Goal: Task Accomplishment & Management: Use online tool/utility

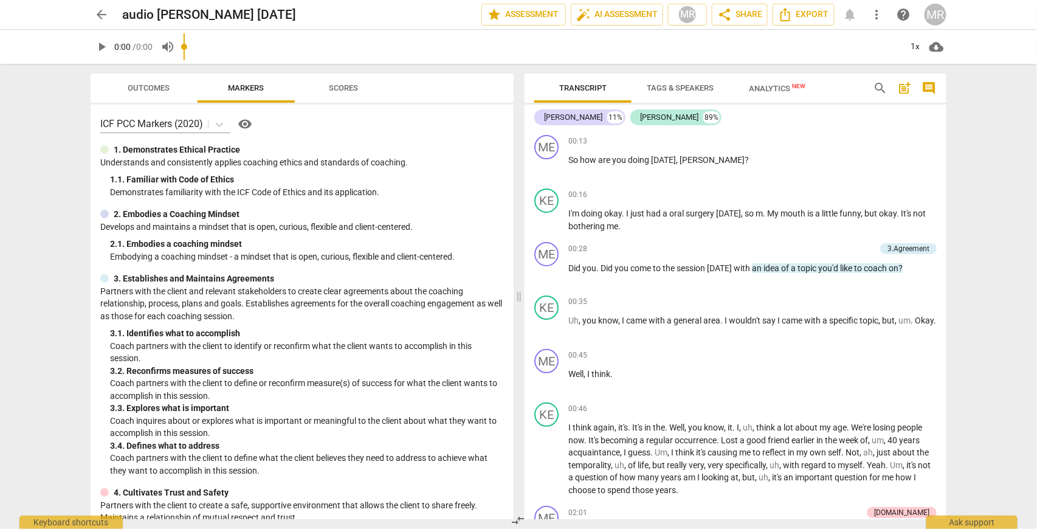
click at [102, 17] on span "arrow_back" at bounding box center [101, 14] width 15 height 15
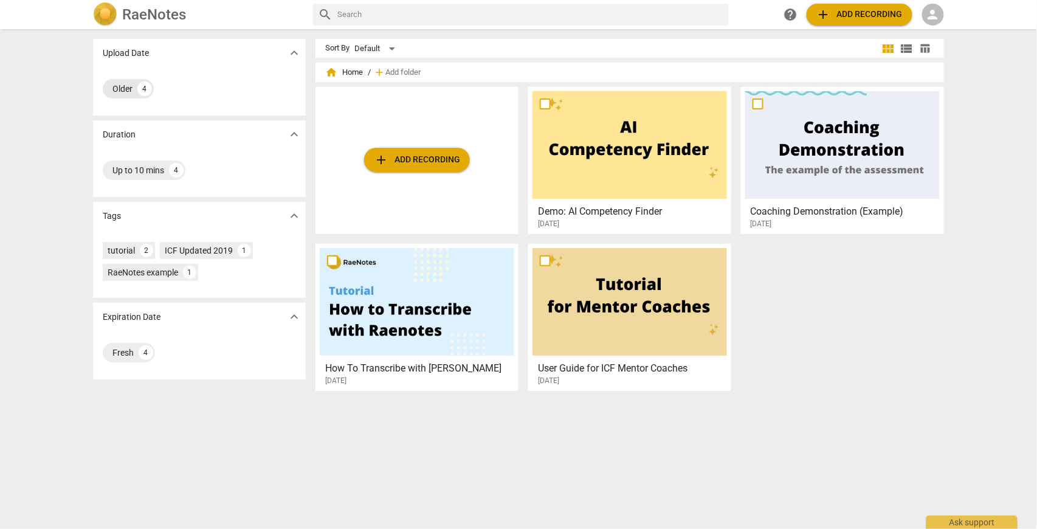
click at [121, 89] on div "Older" at bounding box center [122, 89] width 20 height 12
click at [294, 54] on span "expand_more" at bounding box center [294, 53] width 15 height 15
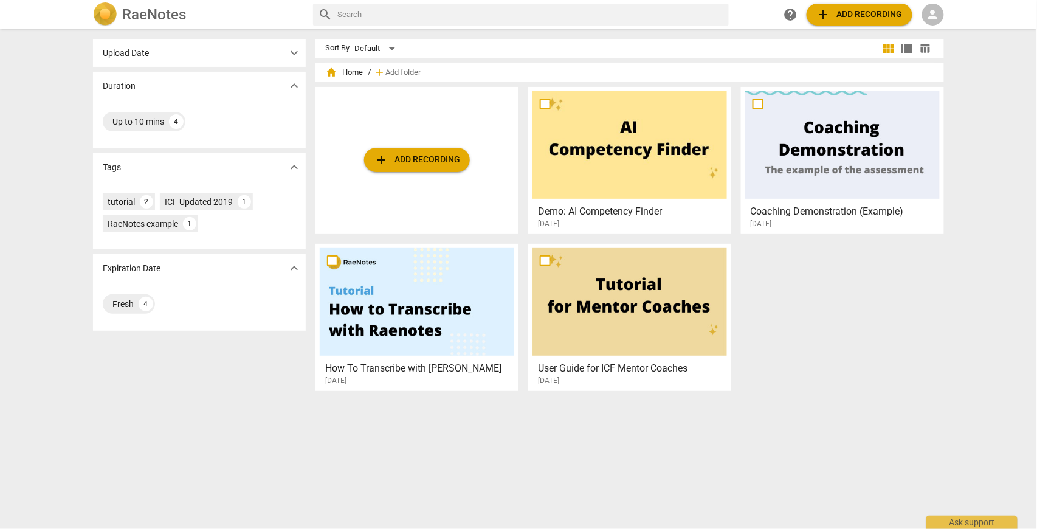
click at [294, 54] on span "expand_more" at bounding box center [294, 53] width 15 height 15
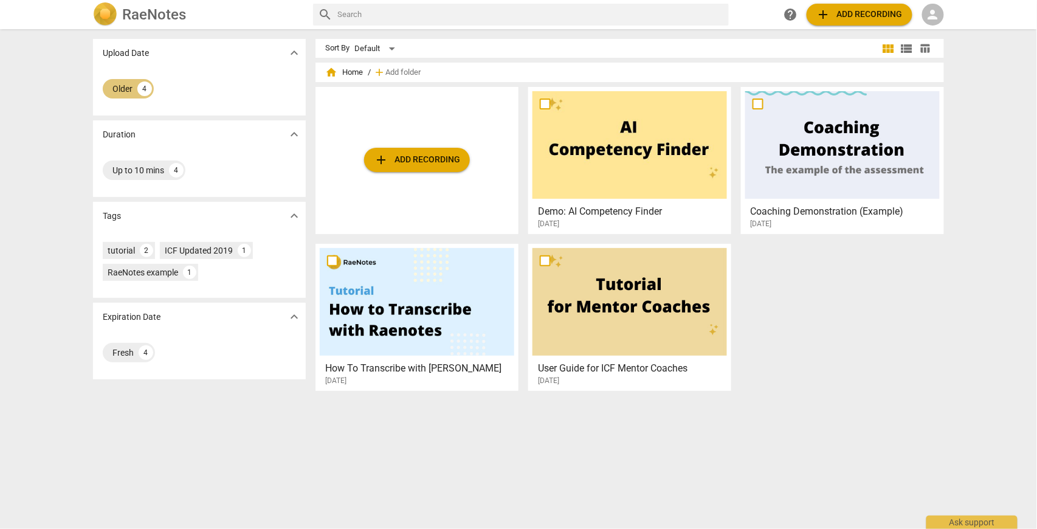
click at [120, 89] on div "Older" at bounding box center [122, 89] width 20 height 12
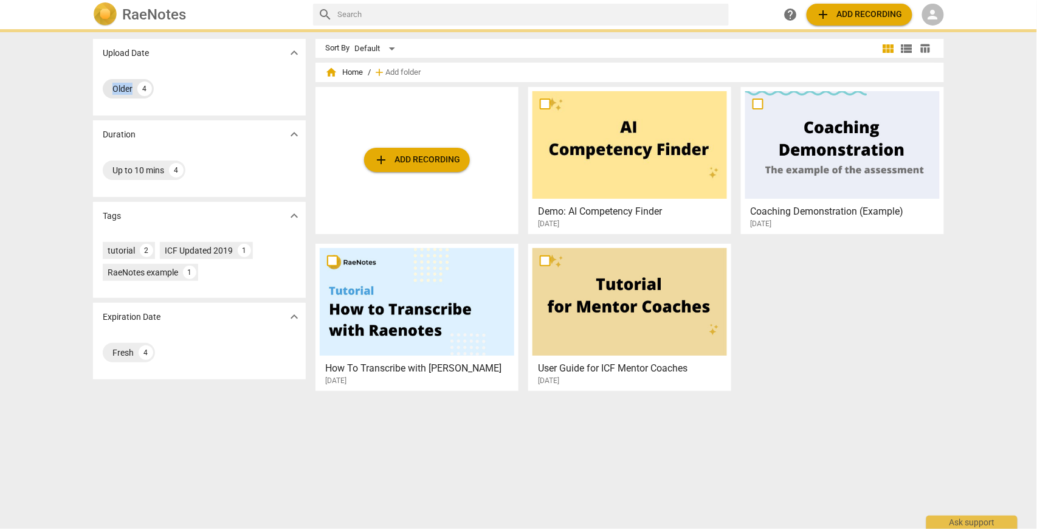
click at [120, 89] on div "Older" at bounding box center [122, 89] width 20 height 12
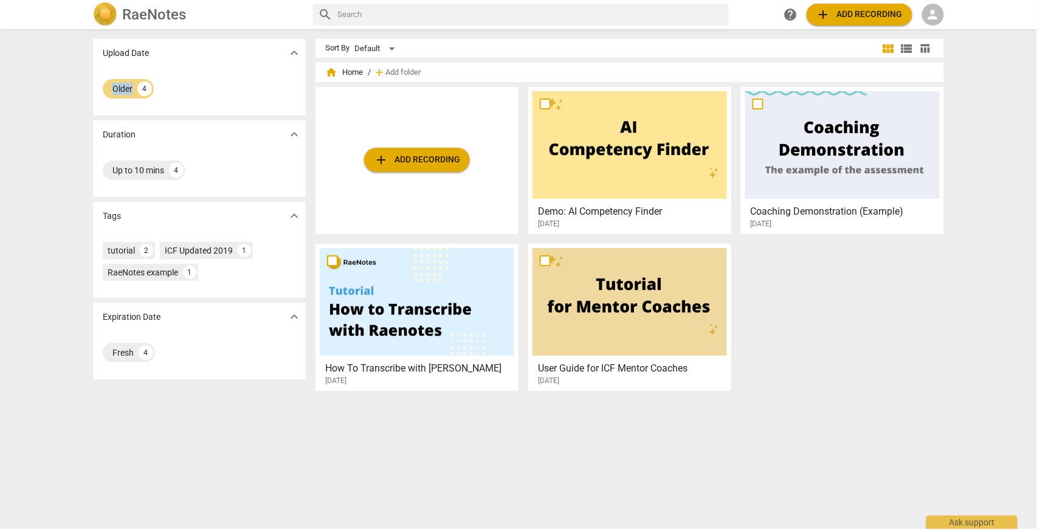
click at [861, 13] on span "add Add recording" at bounding box center [859, 14] width 86 height 15
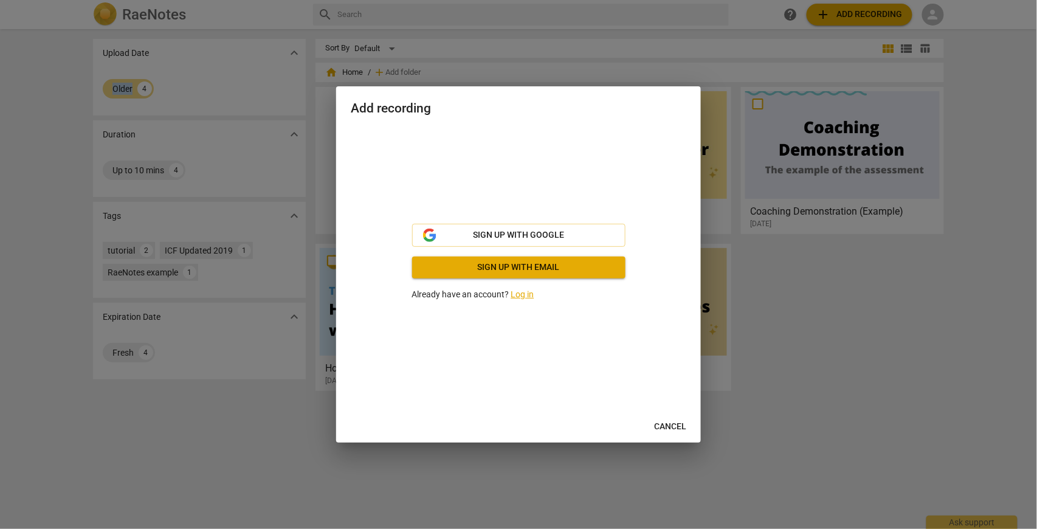
click at [518, 297] on link "Log in" at bounding box center [522, 294] width 23 height 10
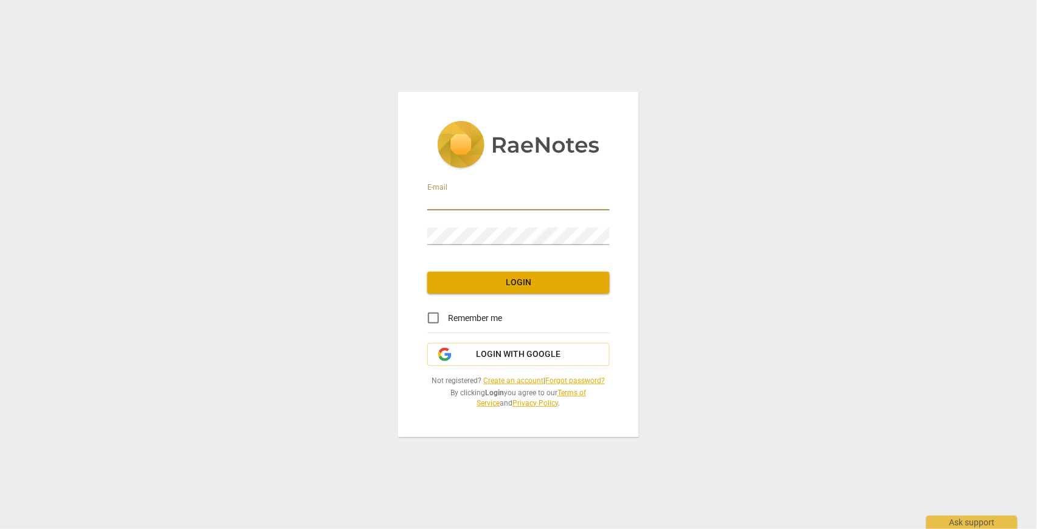
click at [459, 201] on input "email" at bounding box center [518, 202] width 182 height 18
type input "rutherm@mcmaster.ca"
click at [434, 321] on input "Remember me" at bounding box center [433, 317] width 29 height 29
checkbox input "true"
click at [577, 381] on link "Forgot password?" at bounding box center [576, 380] width 60 height 9
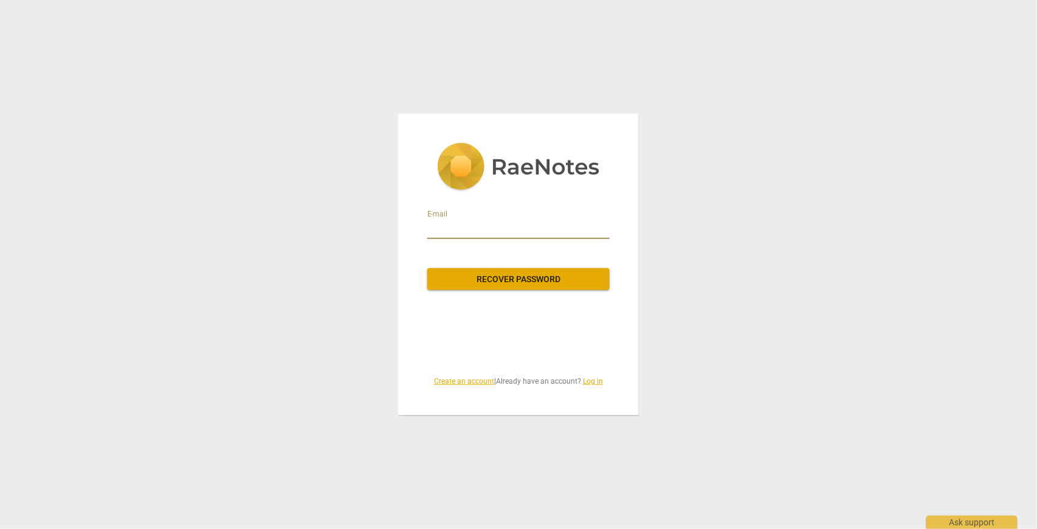
click at [461, 232] on input "email" at bounding box center [518, 228] width 182 height 19
type input "rutherm@mcmaster.ca"
click at [533, 281] on span "Recover password" at bounding box center [518, 279] width 163 height 12
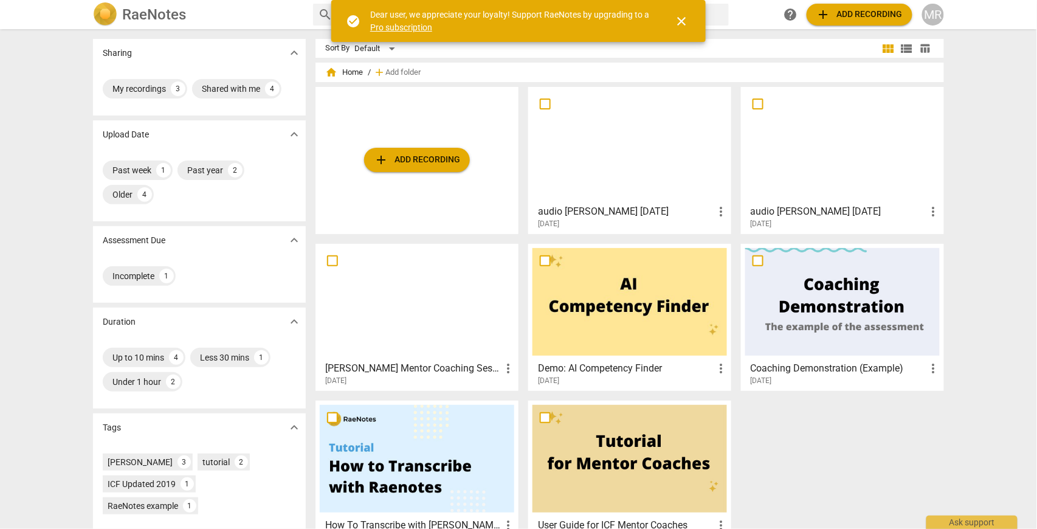
click at [683, 20] on span "close" at bounding box center [681, 21] width 15 height 15
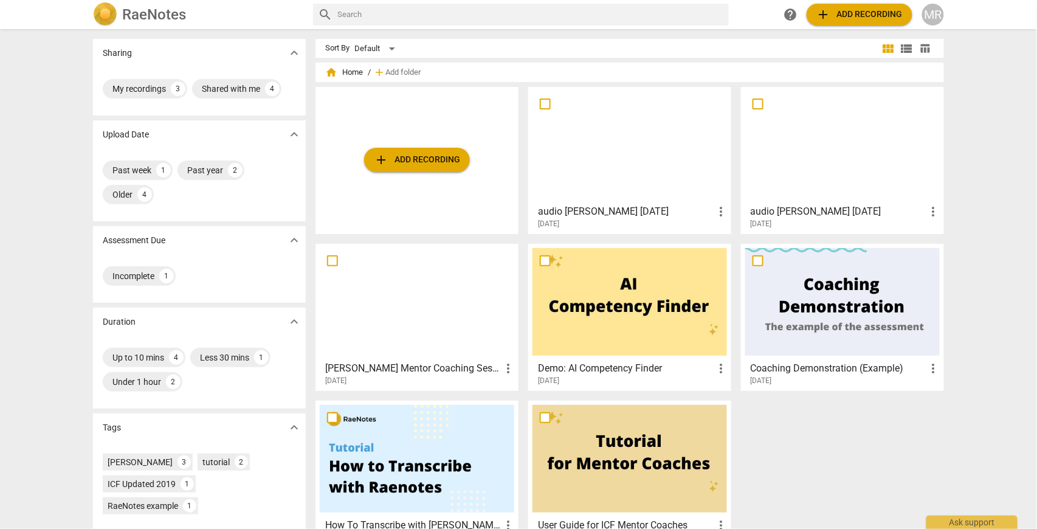
click at [861, 18] on span "add Add recording" at bounding box center [859, 14] width 86 height 15
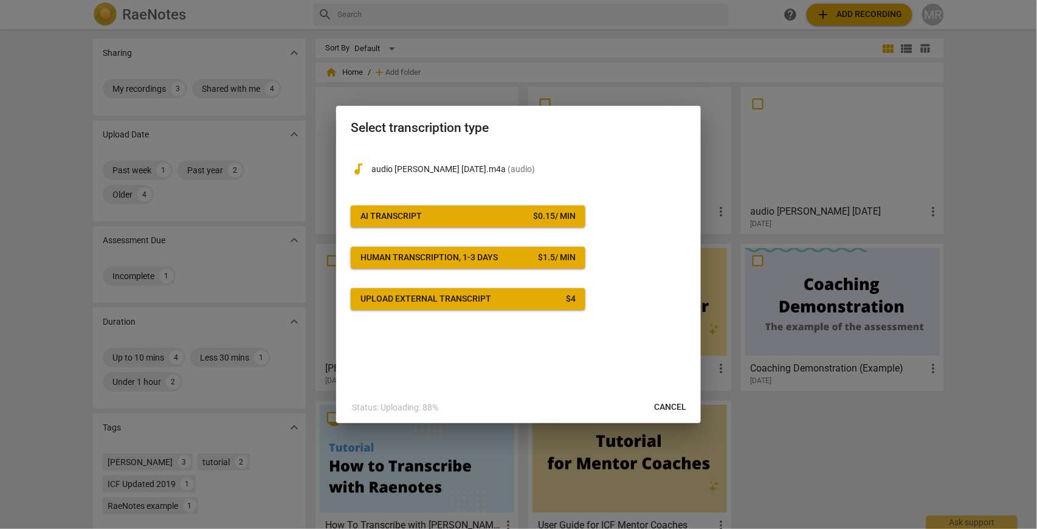
click at [422, 219] on span "AI Transcript $ 0.15 / min" at bounding box center [467, 216] width 215 height 12
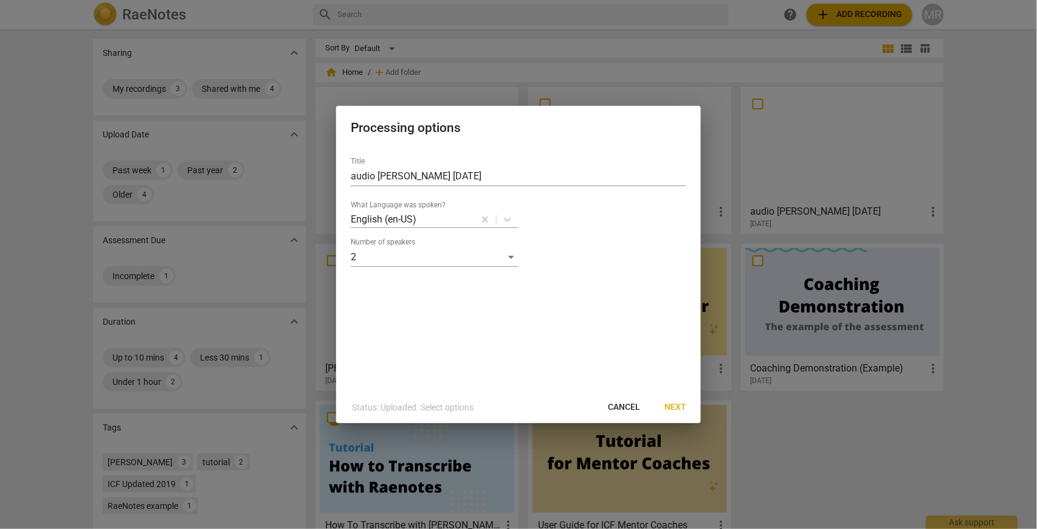
click at [678, 410] on span "Next" at bounding box center [675, 407] width 22 height 12
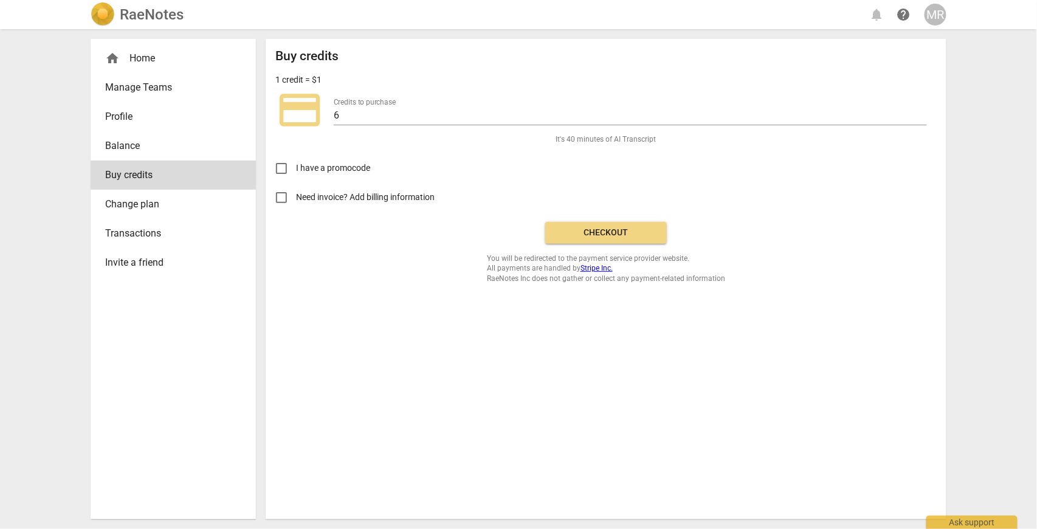
click at [610, 233] on span "Checkout" at bounding box center [606, 233] width 102 height 12
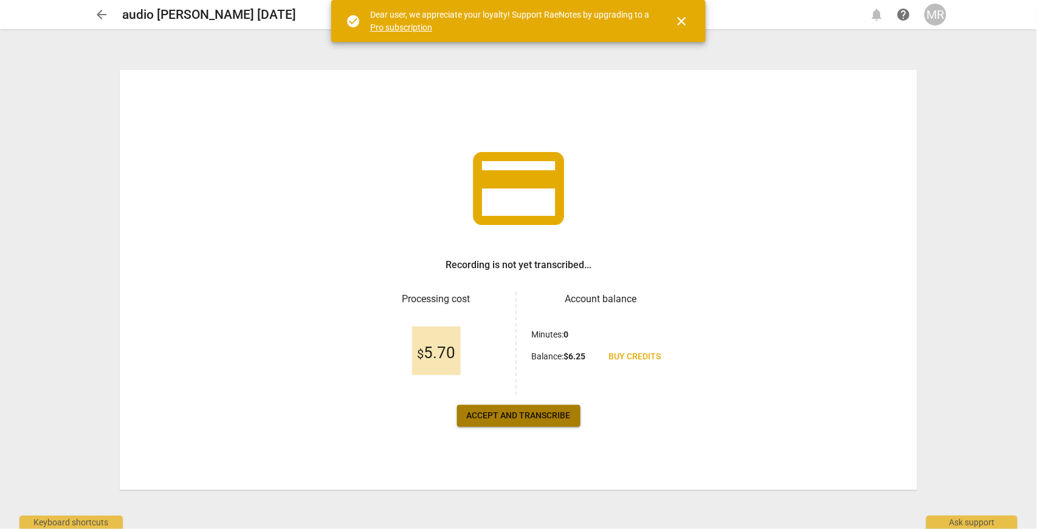
click at [529, 418] on span "Accept and transcribe" at bounding box center [519, 416] width 104 height 12
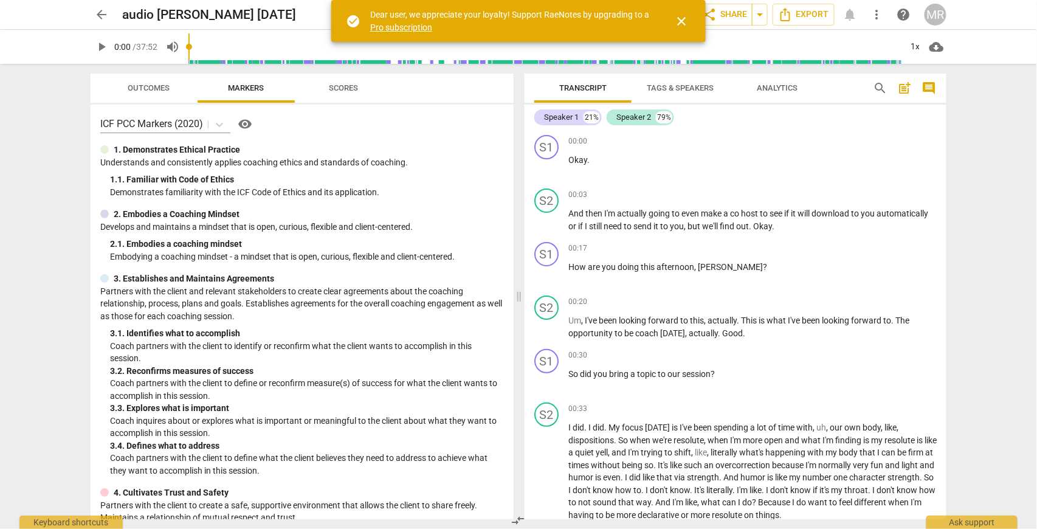
click at [678, 89] on span "Tags & Speakers" at bounding box center [680, 87] width 67 height 9
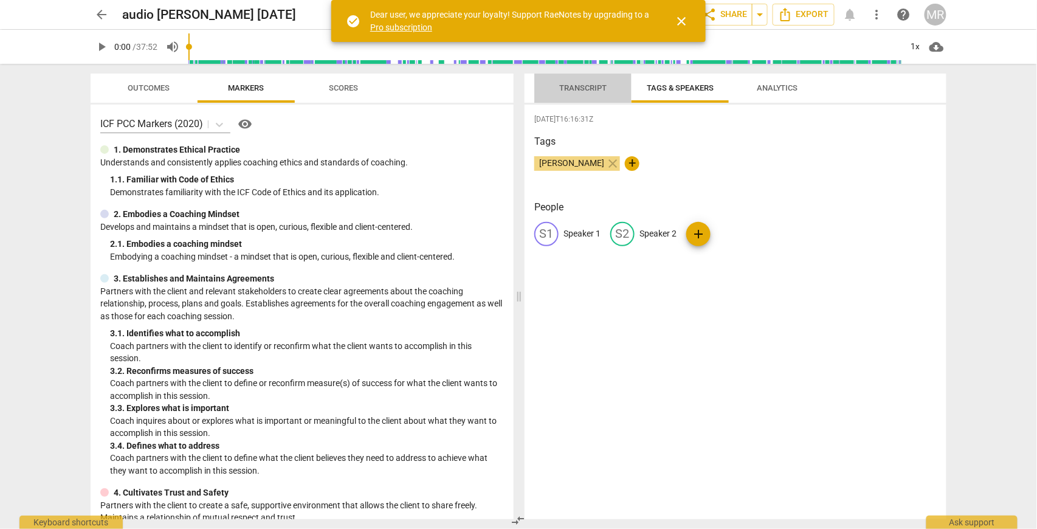
click at [583, 91] on span "Transcript" at bounding box center [582, 87] width 47 height 9
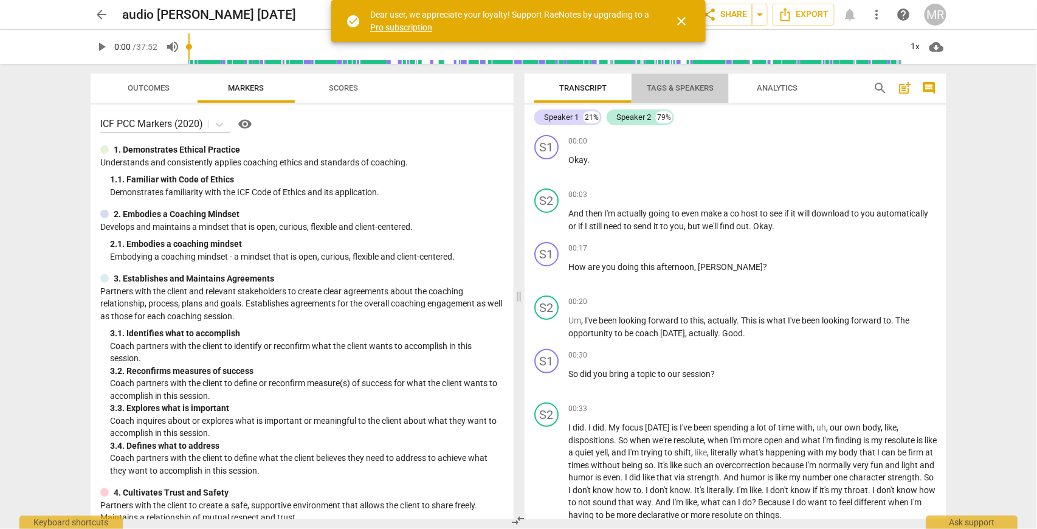
click at [673, 89] on span "Tags & Speakers" at bounding box center [680, 87] width 67 height 9
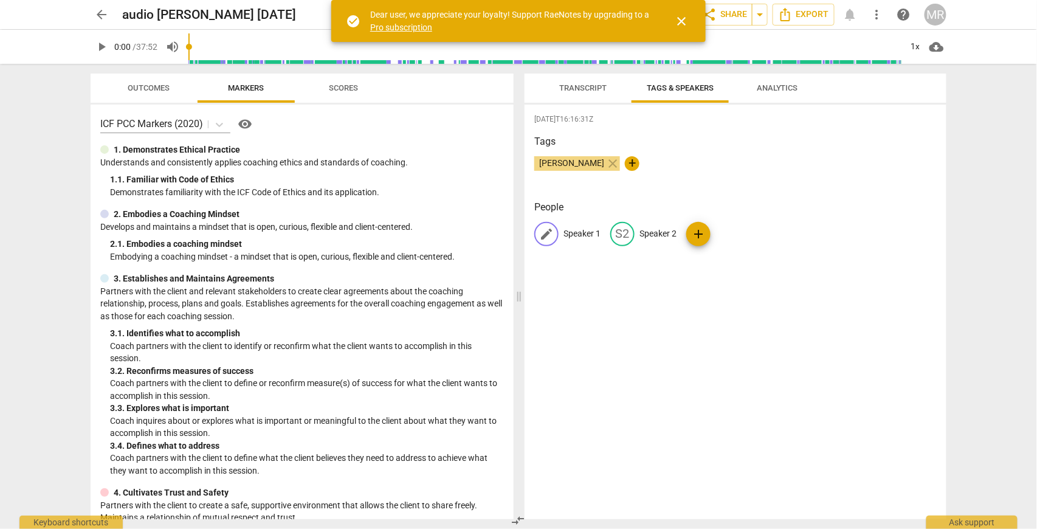
click at [581, 233] on p "Speaker 1" at bounding box center [581, 233] width 37 height 13
type input "[PERSON_NAME]"
click at [727, 233] on p "Speaker 2" at bounding box center [736, 233] width 37 height 13
type input "[PERSON_NAME]"
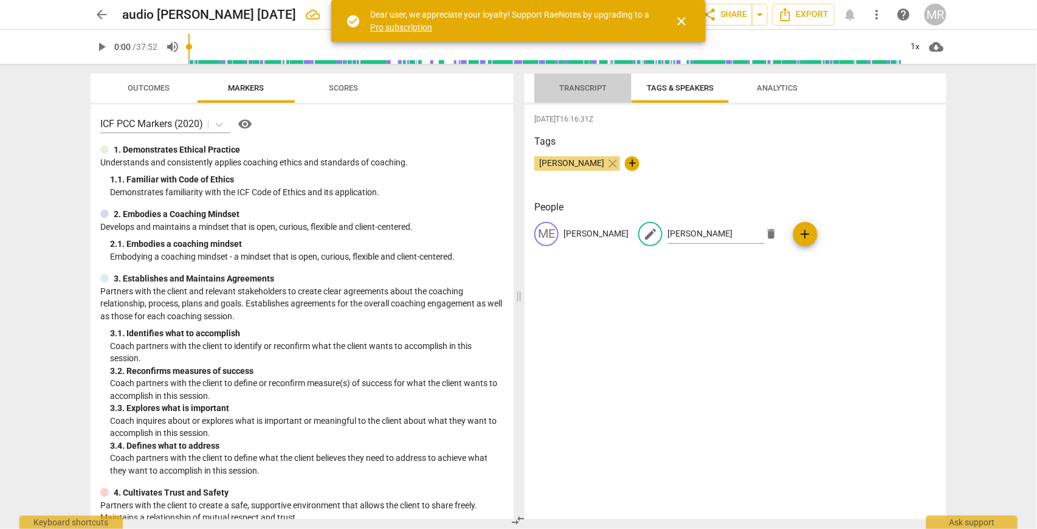
click at [581, 91] on span "Transcript" at bounding box center [582, 87] width 47 height 9
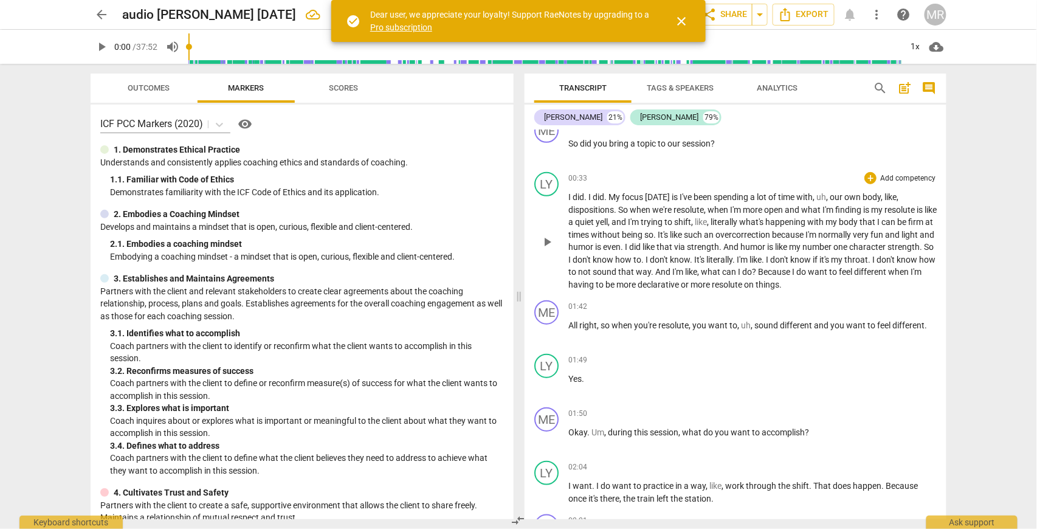
scroll to position [243, 0]
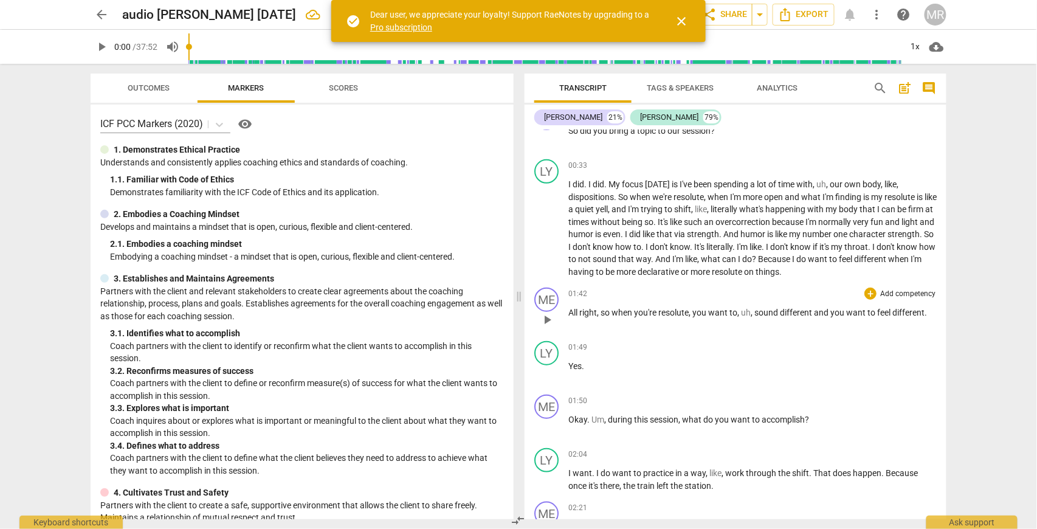
click at [925, 312] on span "." at bounding box center [925, 313] width 2 height 10
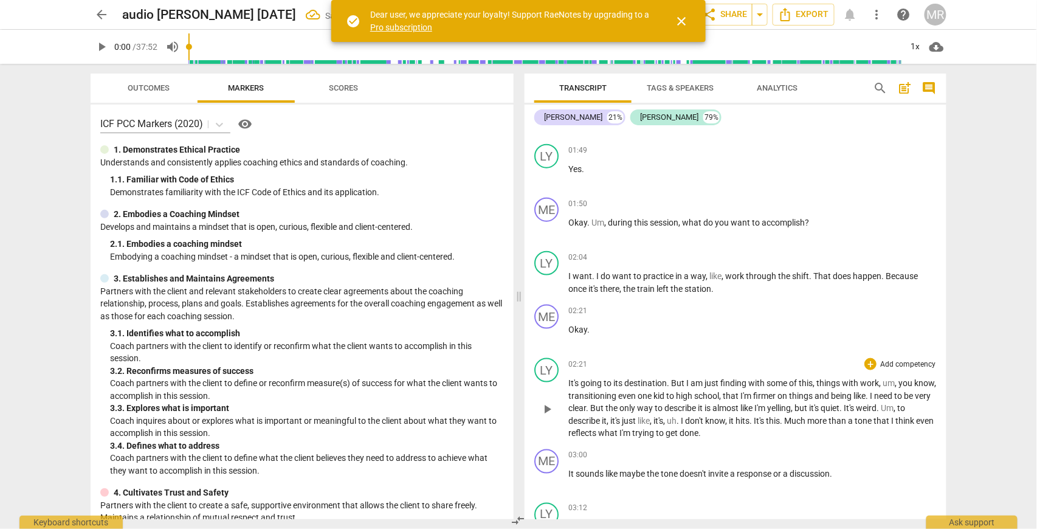
scroll to position [486, 0]
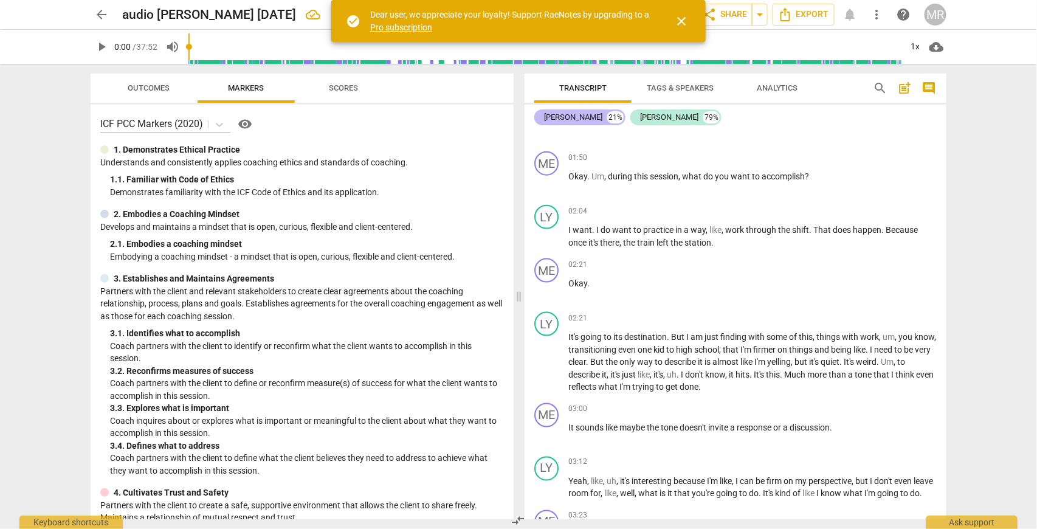
click at [548, 119] on div "[PERSON_NAME]" at bounding box center [573, 117] width 58 height 12
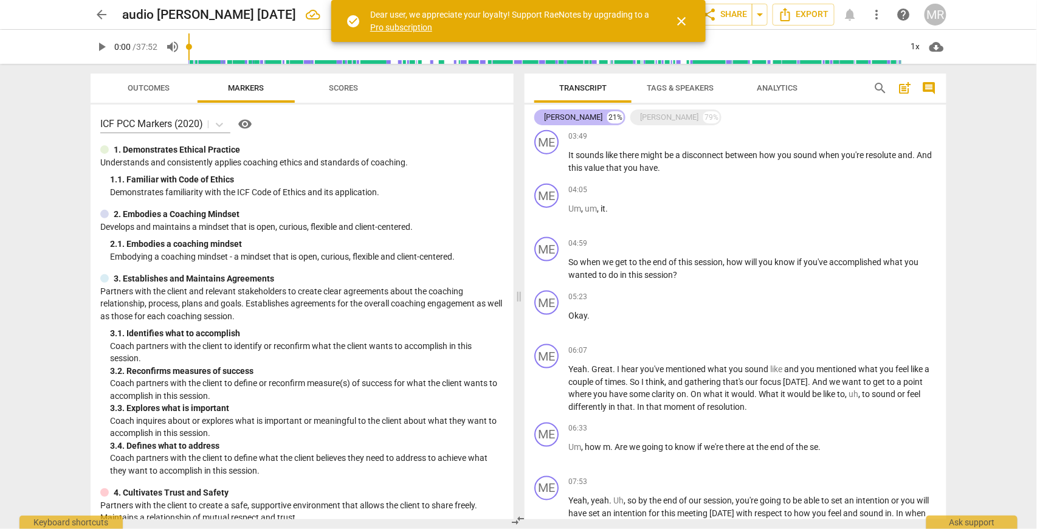
scroll to position [198, 0]
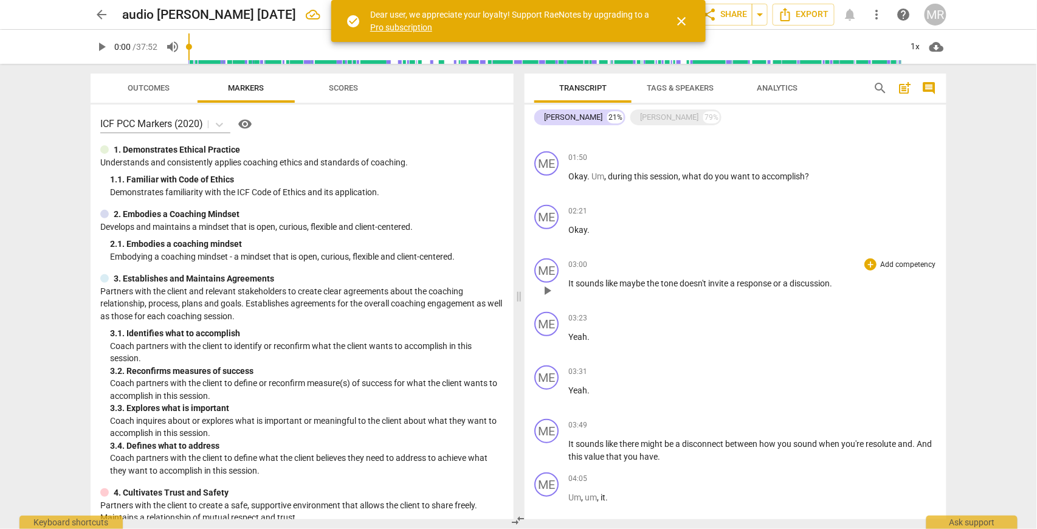
click at [832, 282] on span "." at bounding box center [831, 283] width 2 height 10
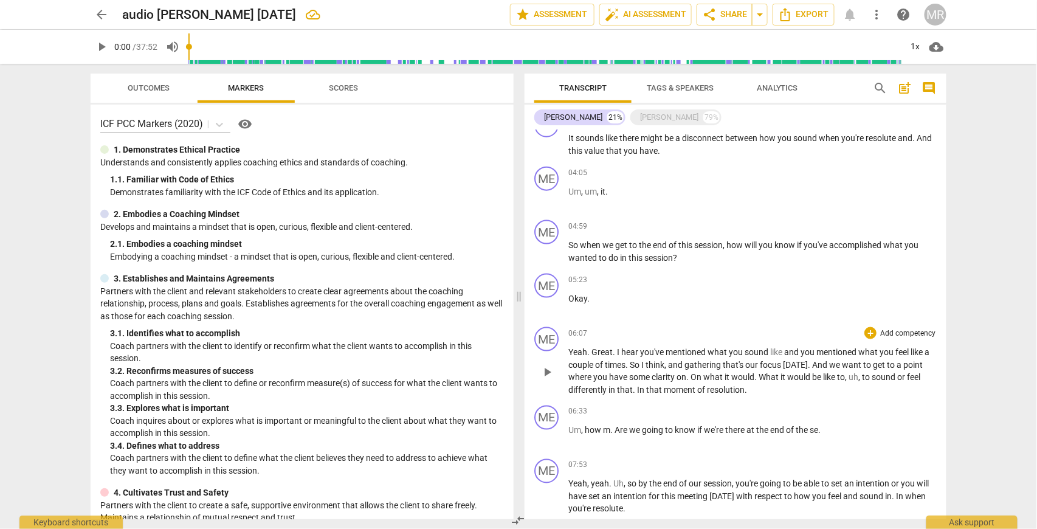
scroll to position [521, 0]
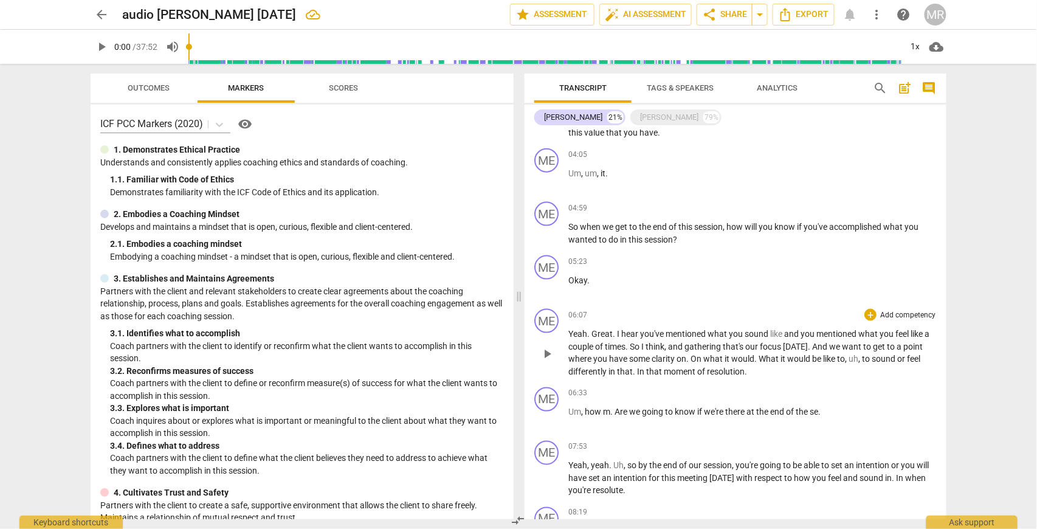
click at [745, 368] on span "." at bounding box center [746, 371] width 2 height 10
click at [638, 368] on span "In" at bounding box center [641, 371] width 9 height 10
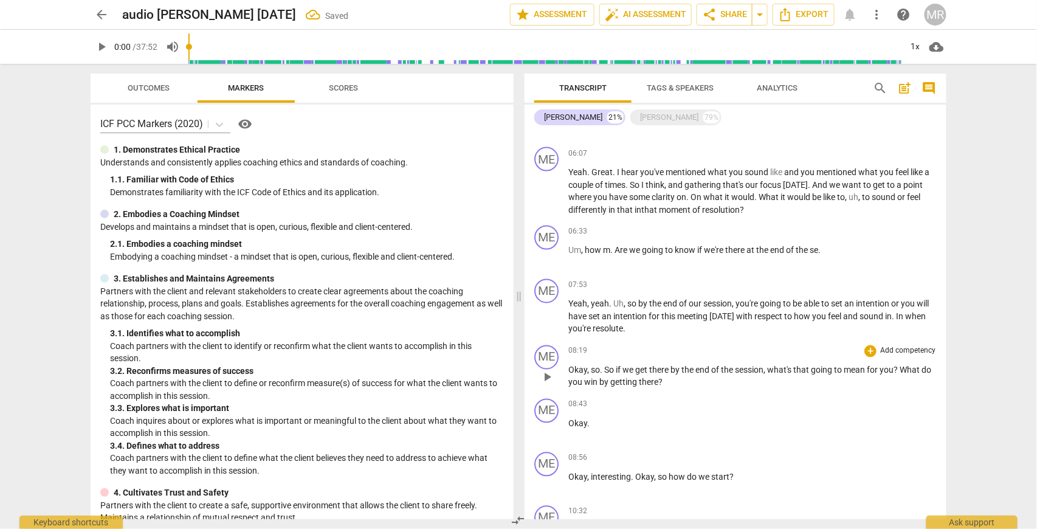
scroll to position [684, 0]
drag, startPoint x: 568, startPoint y: 247, endPoint x: 621, endPoint y: 246, distance: 52.3
click at [621, 246] on p "Um , how m . Are we going to know if we're there at the end of the se ." at bounding box center [752, 250] width 368 height 13
click at [791, 247] on span "se" at bounding box center [786, 250] width 9 height 10
click at [596, 246] on span "How a re" at bounding box center [584, 250] width 33 height 10
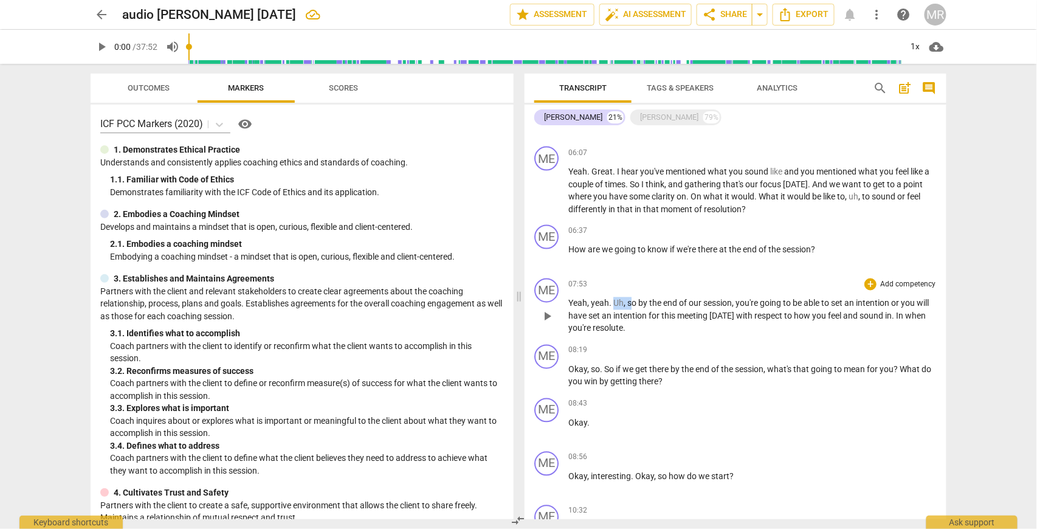
drag, startPoint x: 613, startPoint y: 300, endPoint x: 632, endPoint y: 298, distance: 18.9
click at [632, 298] on p "Yeah , yeah . Uh , so by the end of our session , you're going to be able to se…" at bounding box center [752, 316] width 368 height 38
click at [622, 300] on span "o" at bounding box center [621, 303] width 7 height 10
click at [655, 323] on p "Yeah , yeah . So by the end of our session , you're going to be able to set an …" at bounding box center [752, 316] width 368 height 38
click at [885, 312] on span "In" at bounding box center [880, 316] width 9 height 10
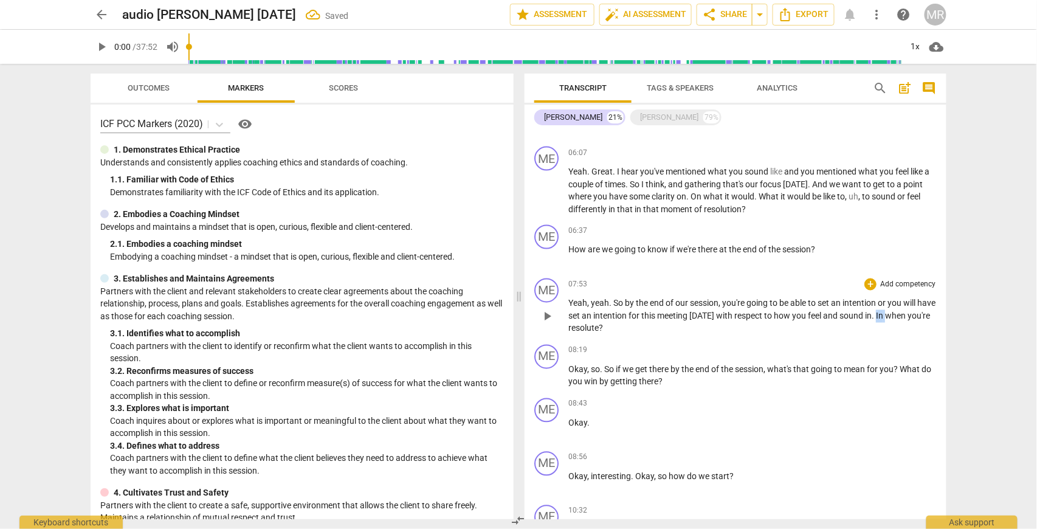
click at [885, 312] on span "In" at bounding box center [880, 316] width 9 height 10
click at [876, 311] on span "." at bounding box center [874, 316] width 4 height 10
click at [105, 48] on span "pause" at bounding box center [101, 47] width 15 height 15
type input "498"
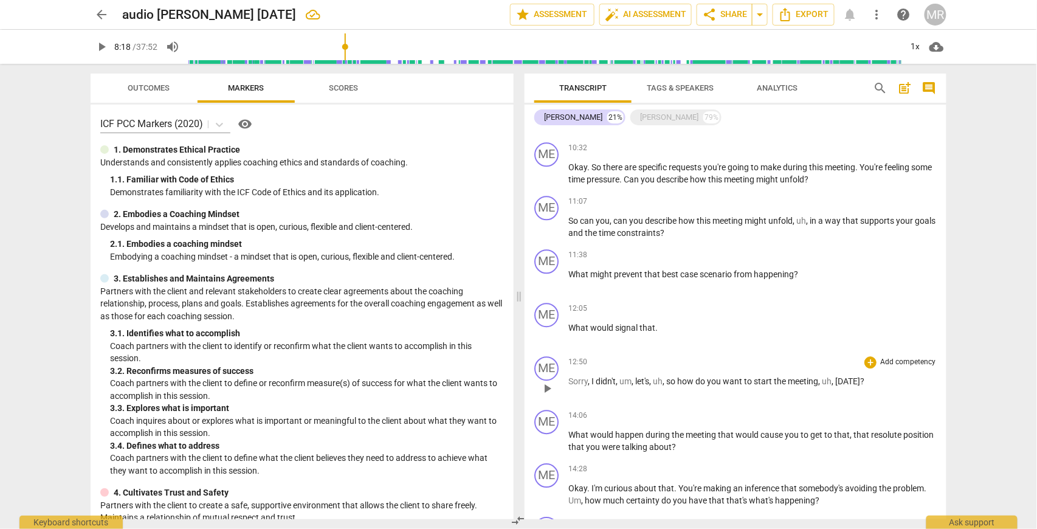
scroll to position [1048, 0]
click at [656, 322] on span "." at bounding box center [656, 326] width 2 height 10
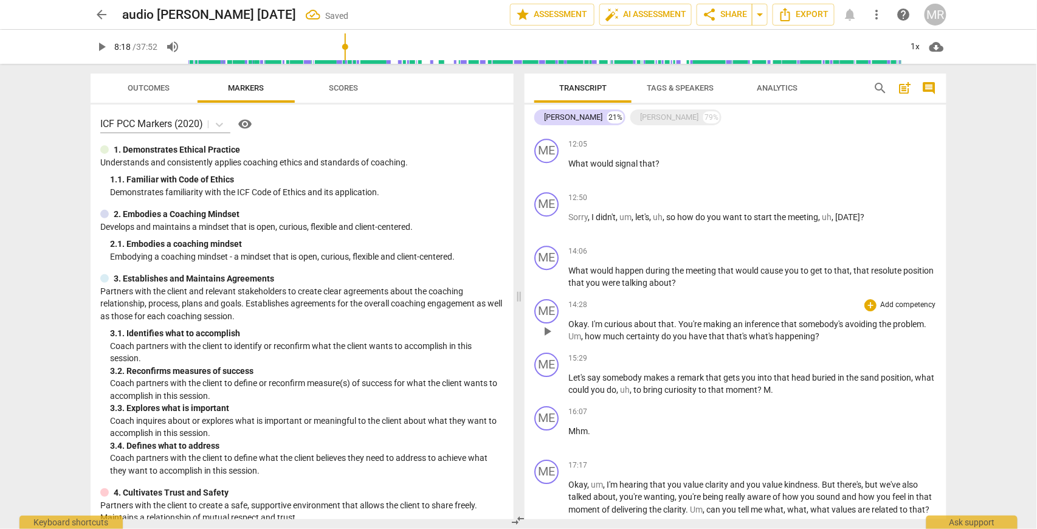
scroll to position [1251, 0]
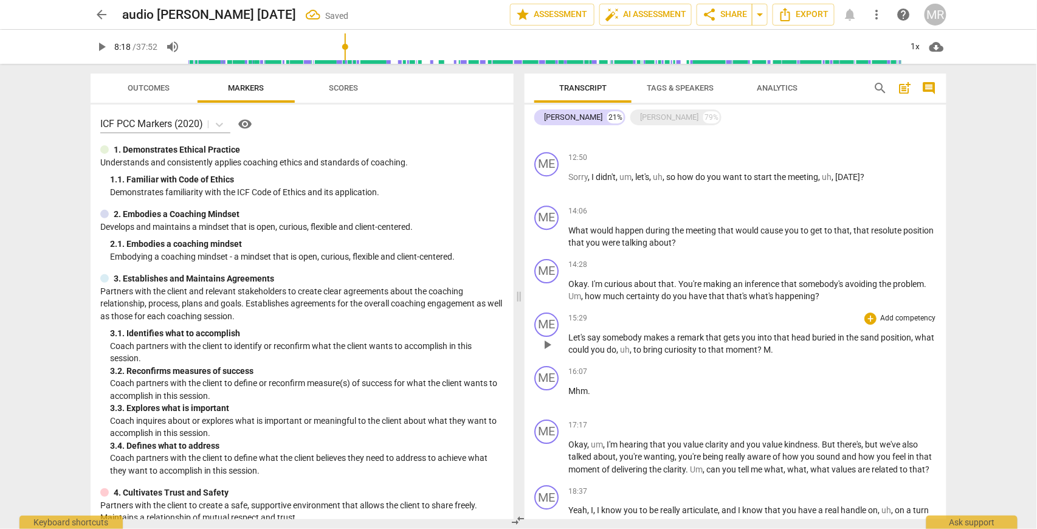
click at [771, 345] on span "M" at bounding box center [766, 350] width 7 height 10
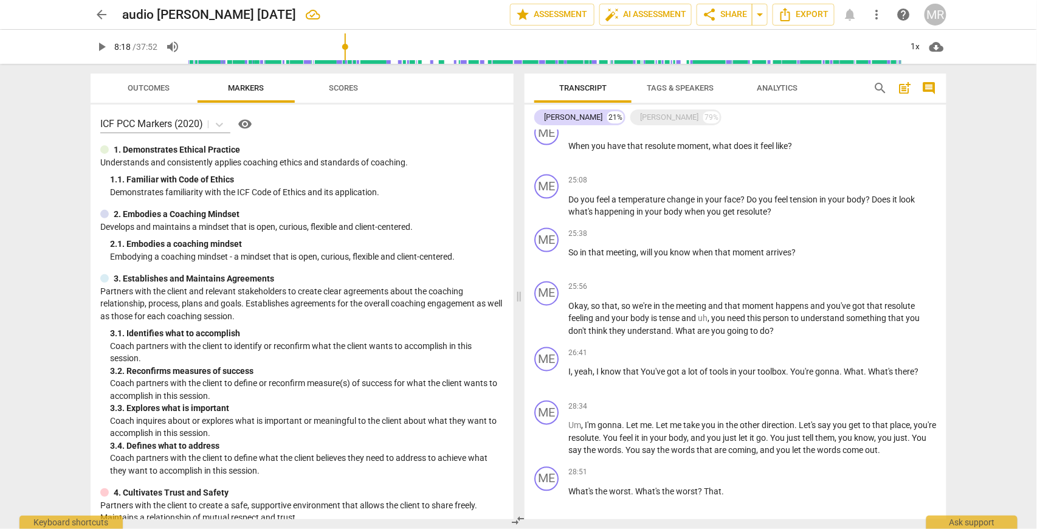
scroll to position [2223, 0]
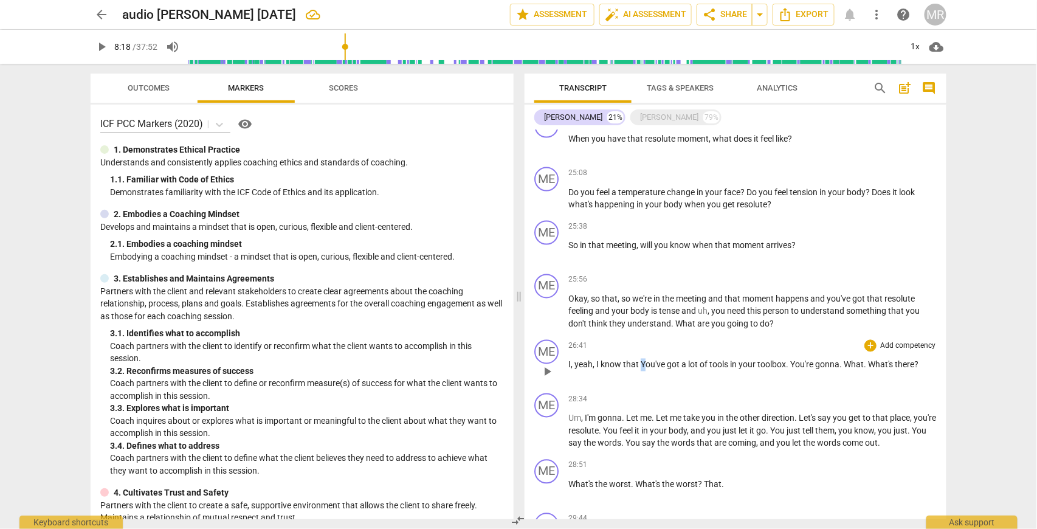
click at [641, 360] on span "You've" at bounding box center [654, 365] width 26 height 10
click at [792, 360] on span "You're" at bounding box center [801, 365] width 25 height 10
drag, startPoint x: 791, startPoint y: 357, endPoint x: 865, endPoint y: 356, distance: 74.2
click at [865, 359] on p "I , yeah , I know that you've got a lot of tools in your toolbox . You're gonna…" at bounding box center [752, 365] width 368 height 13
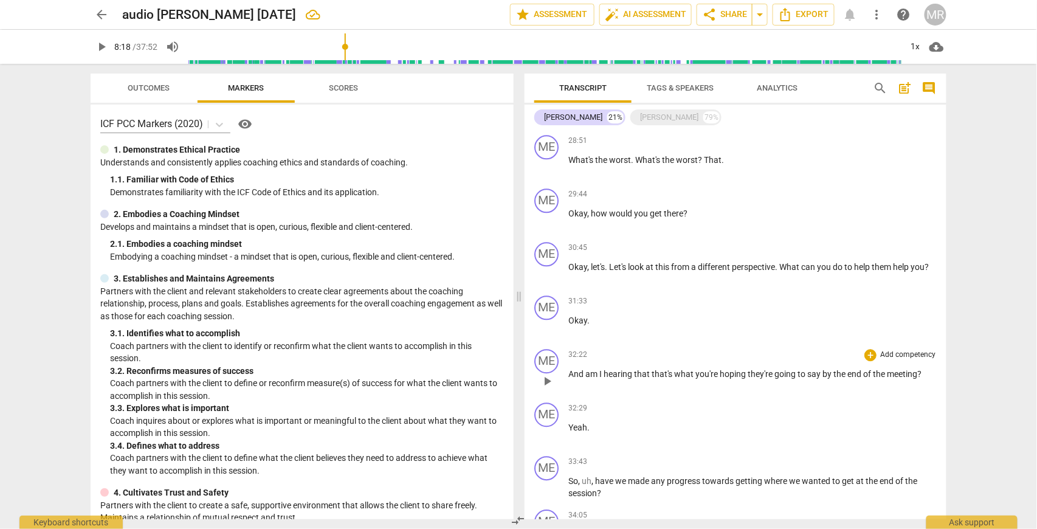
scroll to position [2588, 0]
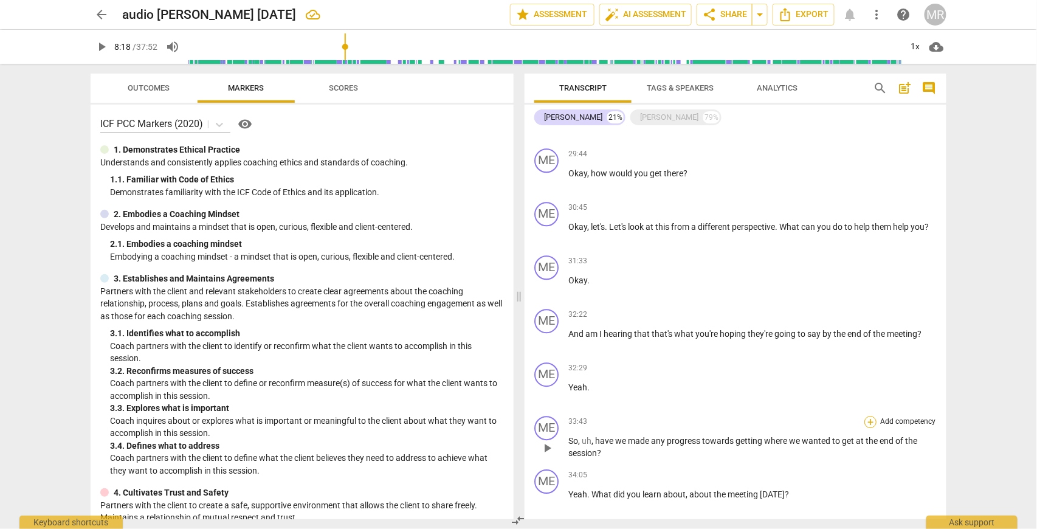
click at [867, 416] on div "+" at bounding box center [870, 422] width 12 height 12
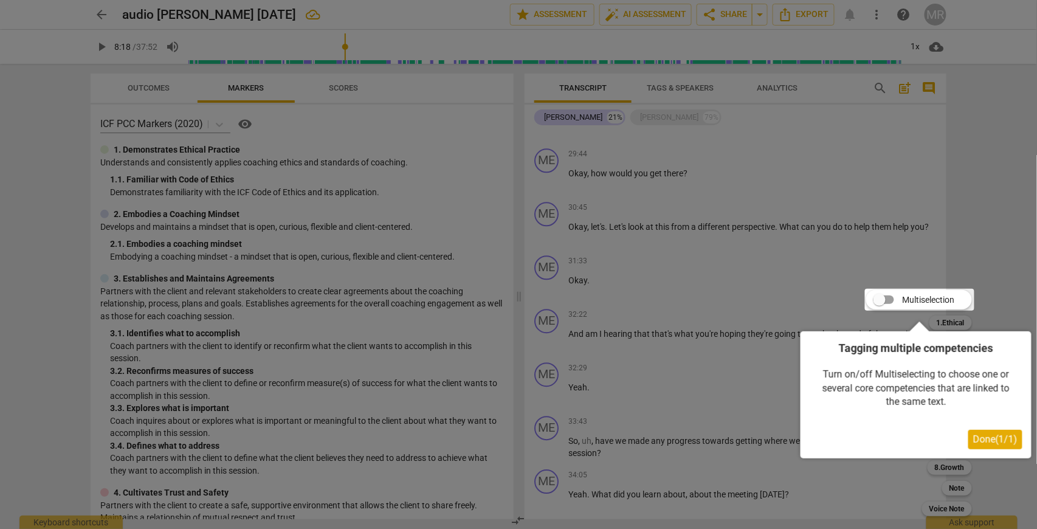
click at [985, 441] on span "Done ( 1 / 1 )" at bounding box center [995, 439] width 44 height 12
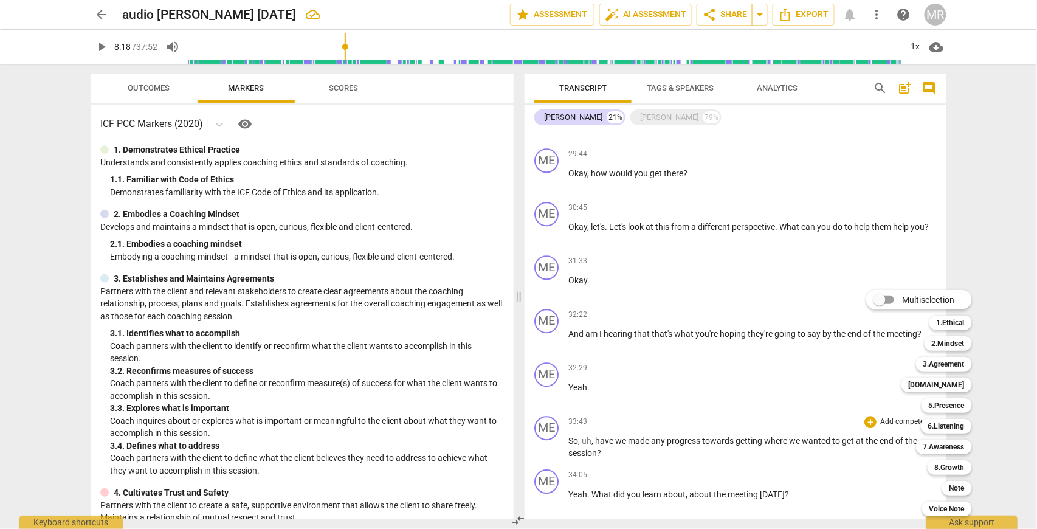
click at [880, 301] on input "Multiselection" at bounding box center [879, 299] width 29 height 29
checkbox input "true"
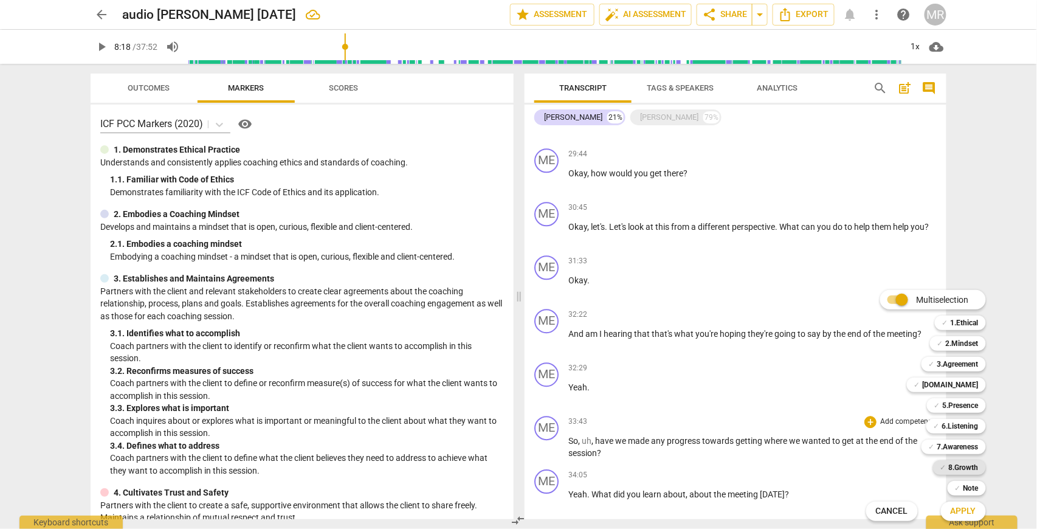
click at [962, 467] on b "8.Growth" at bounding box center [964, 467] width 30 height 15
click at [868, 411] on div "Multiselection m ✓ 1.Ethical 1 ✓ 2.Mindset 2 ✓ 3.Agreement 3 ✓ [DOMAIN_NAME] 4 …" at bounding box center [935, 405] width 148 height 237
click at [960, 509] on span "Apply" at bounding box center [964, 511] width 26 height 12
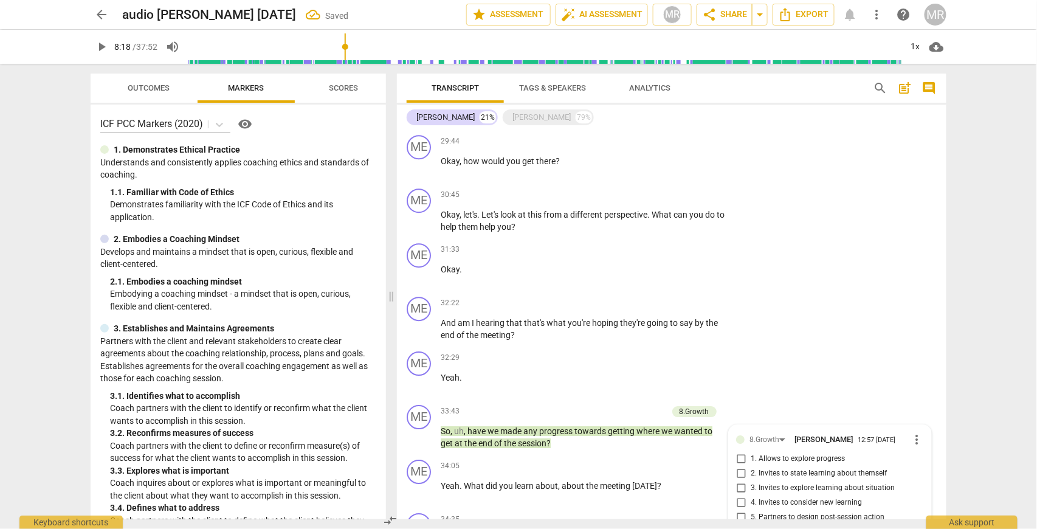
scroll to position [3009, 0]
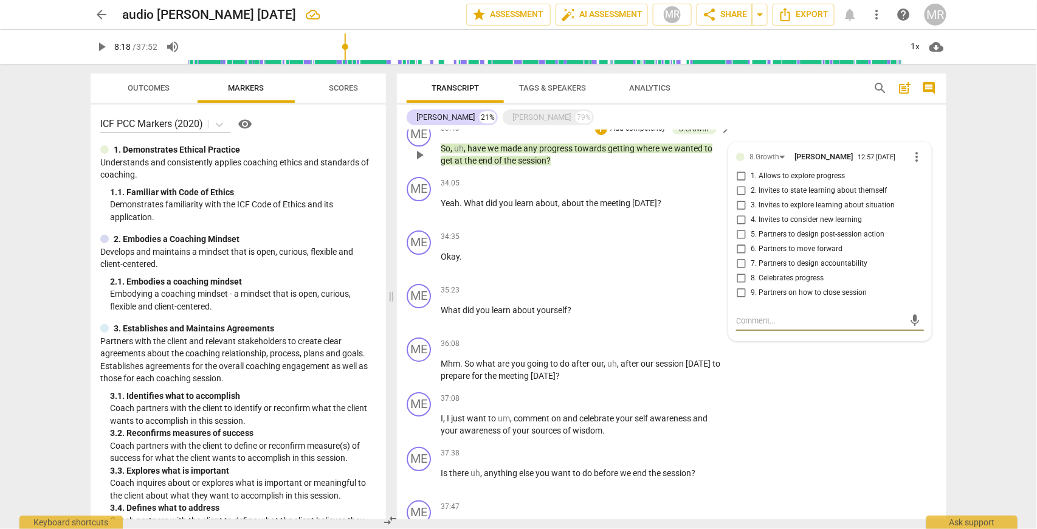
click at [738, 237] on input "5. Partners to design post-session action" at bounding box center [740, 234] width 19 height 15
checkbox input "true"
click at [693, 189] on p "Add competency" at bounding box center [688, 183] width 58 height 11
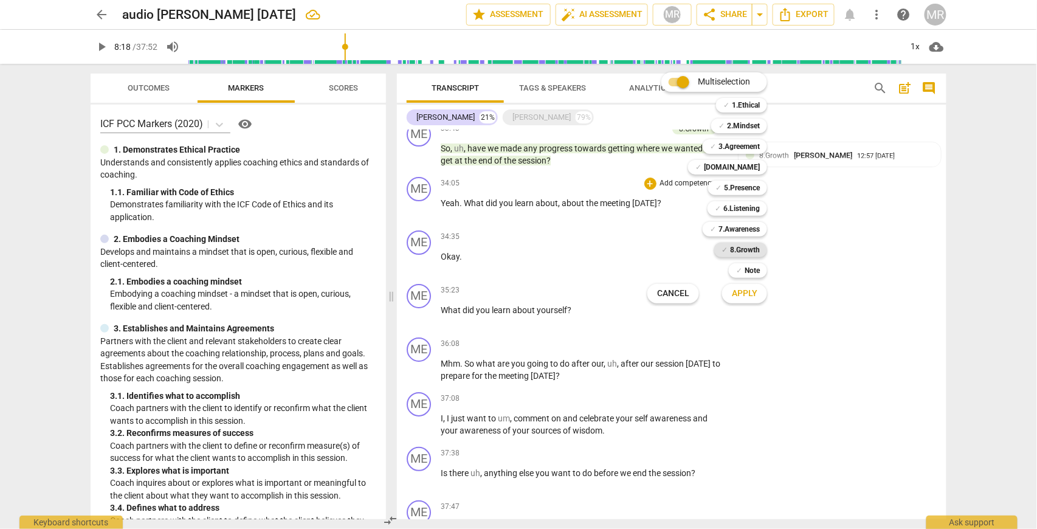
click at [743, 250] on b "8.Growth" at bounding box center [745, 249] width 30 height 15
click at [740, 251] on b "8.Growth" at bounding box center [745, 249] width 30 height 15
click at [743, 294] on span "Apply" at bounding box center [745, 293] width 26 height 12
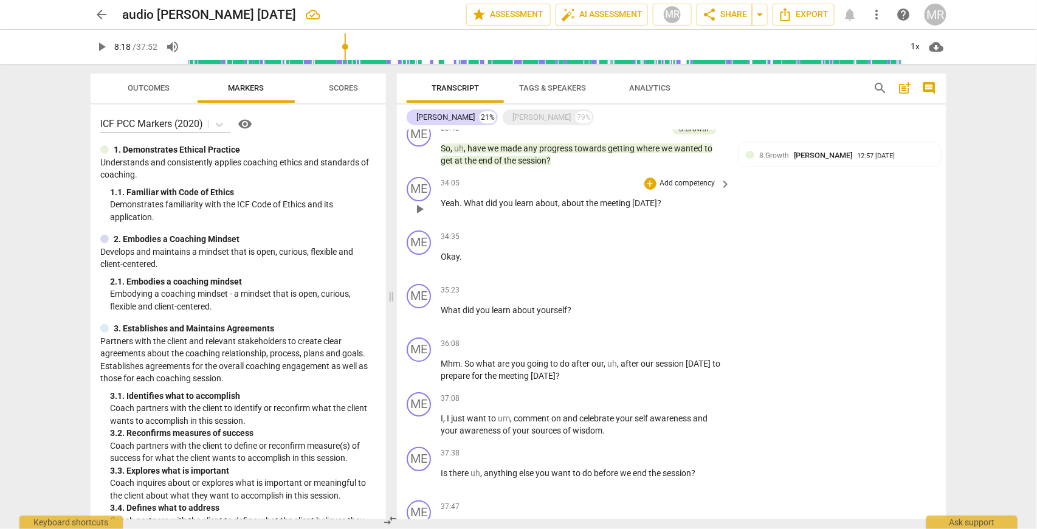
click at [686, 188] on p "Add competency" at bounding box center [688, 183] width 58 height 11
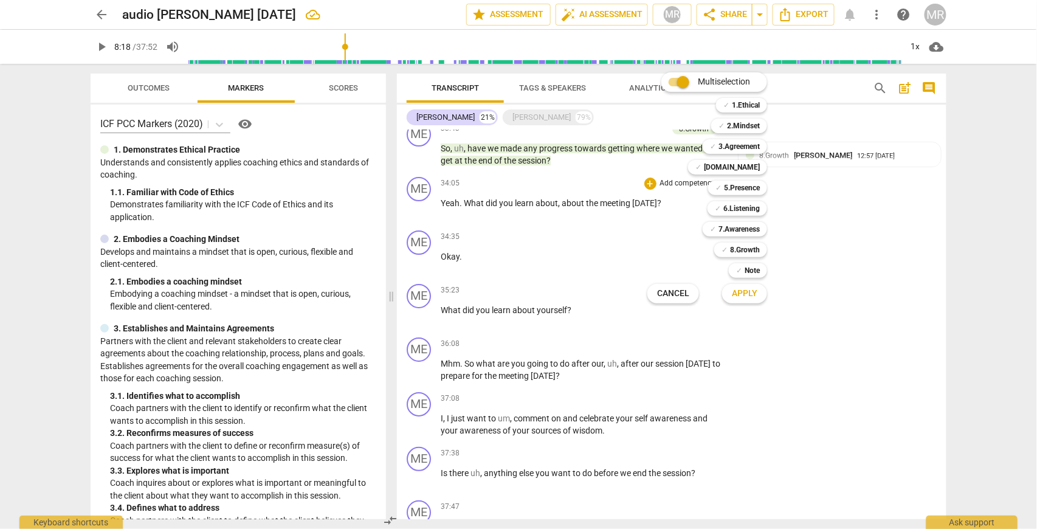
click at [676, 81] on input "Multiselection" at bounding box center [683, 81] width 29 height 29
checkbox input "false"
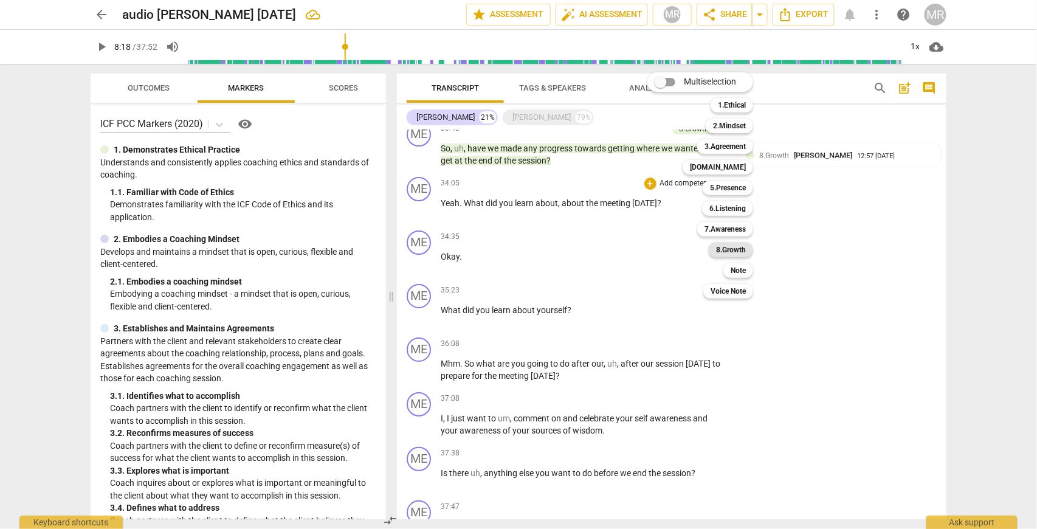
click at [732, 252] on b "8.Growth" at bounding box center [731, 249] width 30 height 15
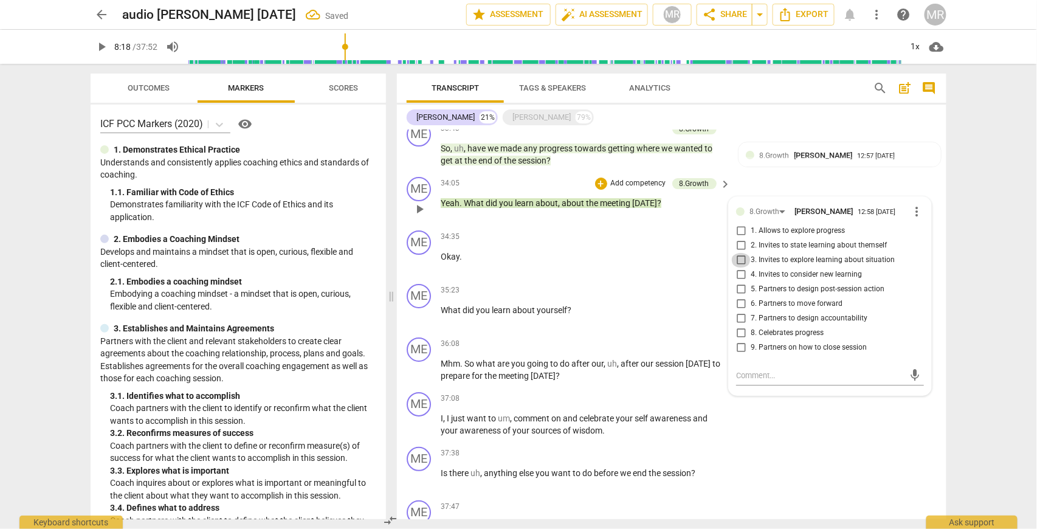
click at [740, 264] on input "3. Invites to explore learning about situation" at bounding box center [740, 260] width 19 height 15
checkbox input "true"
click at [695, 288] on div "+ Add competency" at bounding box center [680, 290] width 72 height 12
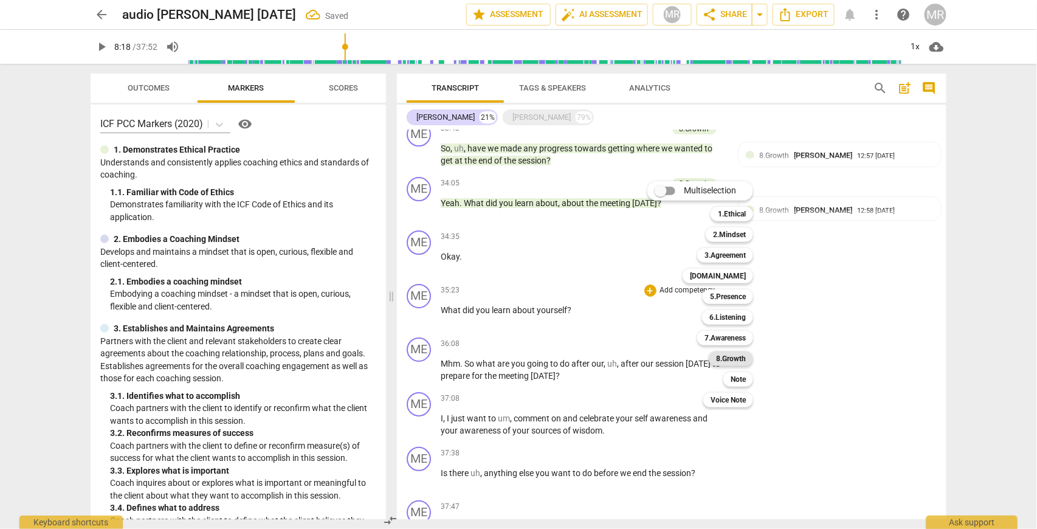
click at [734, 356] on b "8.Growth" at bounding box center [731, 358] width 30 height 15
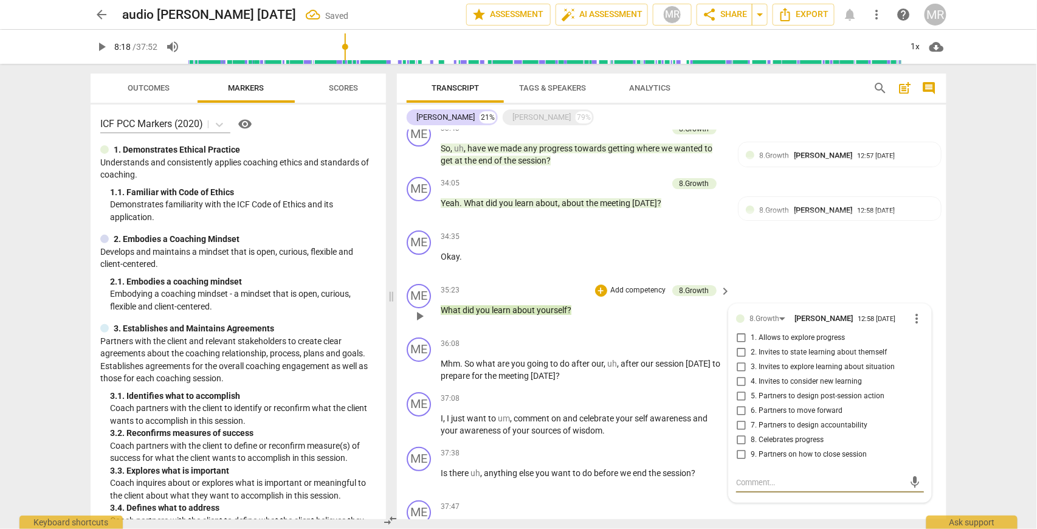
click at [741, 356] on input "2. Invites to state learning about themself" at bounding box center [740, 352] width 19 height 15
checkbox input "true"
click at [703, 349] on p "Add competency" at bounding box center [688, 344] width 58 height 11
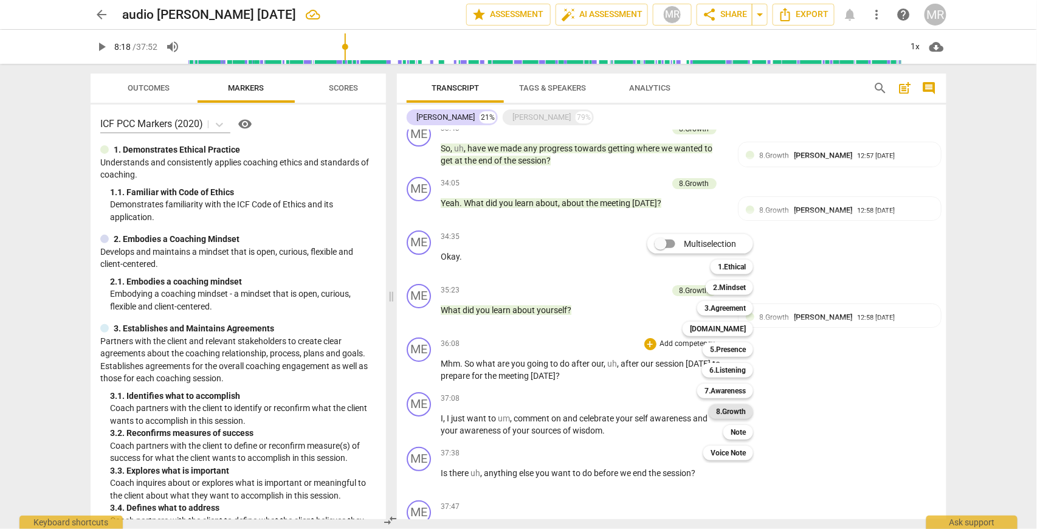
click at [731, 411] on b "8.Growth" at bounding box center [731, 411] width 30 height 15
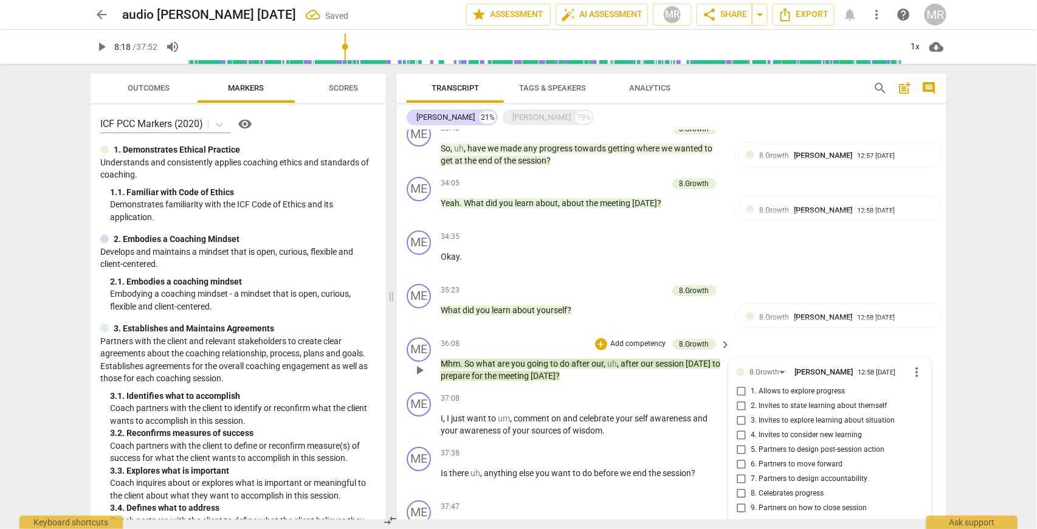
scroll to position [3086, 0]
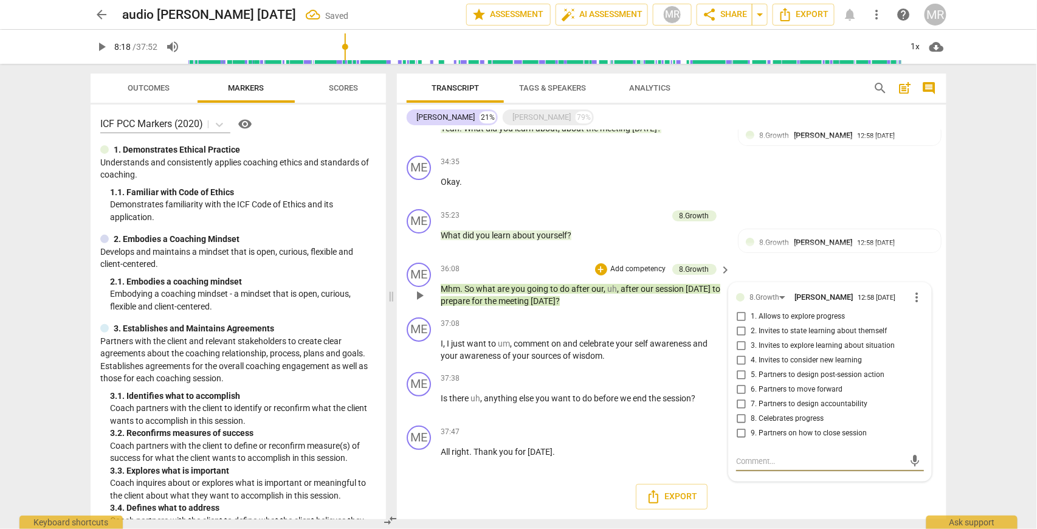
click at [740, 376] on input "5. Partners to design post-session action" at bounding box center [740, 375] width 19 height 15
checkbox input "true"
click at [735, 188] on div "ME play_arrow pause 34:35 + Add competency keyboard_arrow_right Okay ." at bounding box center [671, 177] width 549 height 53
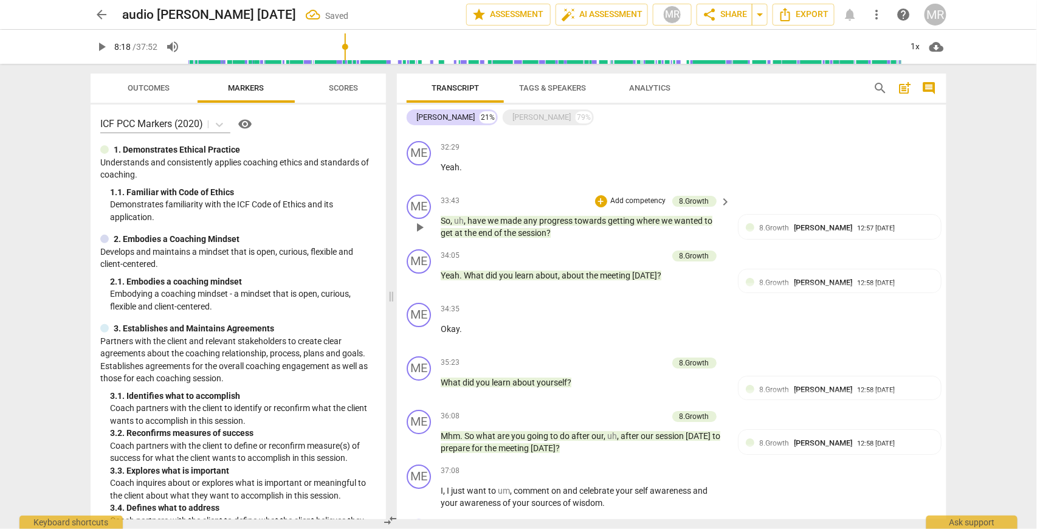
scroll to position [2924, 0]
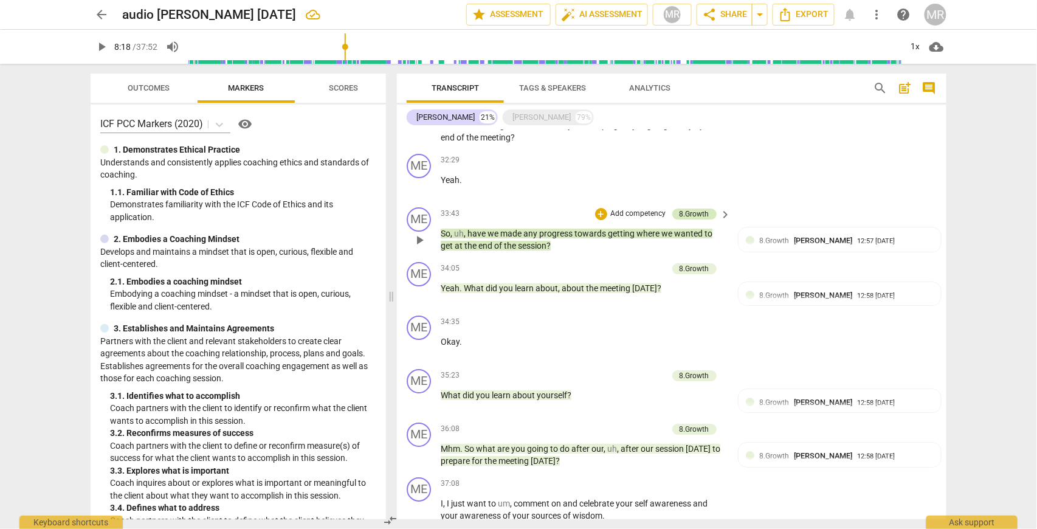
click at [700, 219] on div "8.Growth" at bounding box center [694, 213] width 30 height 11
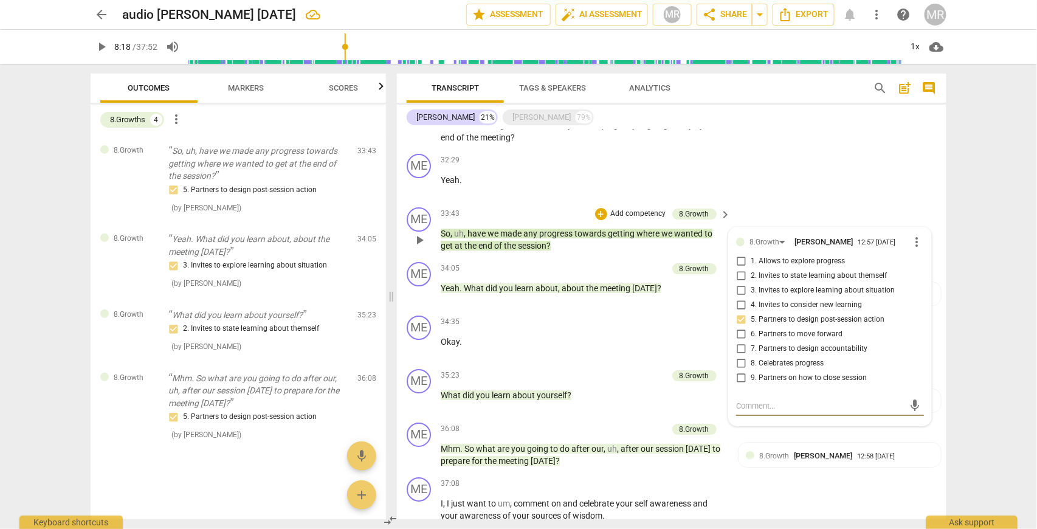
click at [739, 267] on input "1. Allows to explore progress" at bounding box center [740, 261] width 19 height 15
checkbox input "true"
click at [740, 325] on input "5. Partners to design post-session action" at bounding box center [740, 319] width 19 height 15
click at [740, 326] on input "5. Partners to design post-session action" at bounding box center [740, 319] width 19 height 15
checkbox input "false"
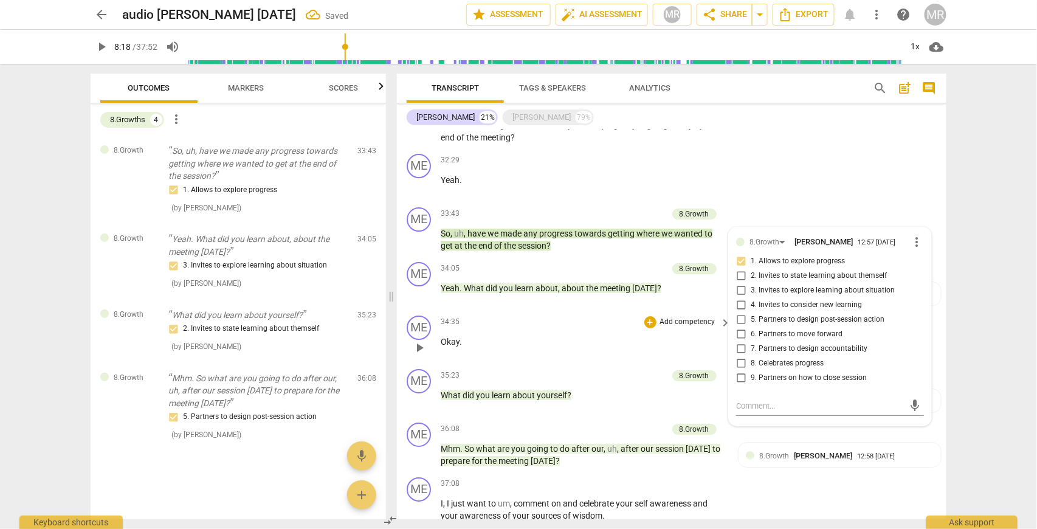
click at [626, 348] on p "Okay ." at bounding box center [583, 341] width 284 height 13
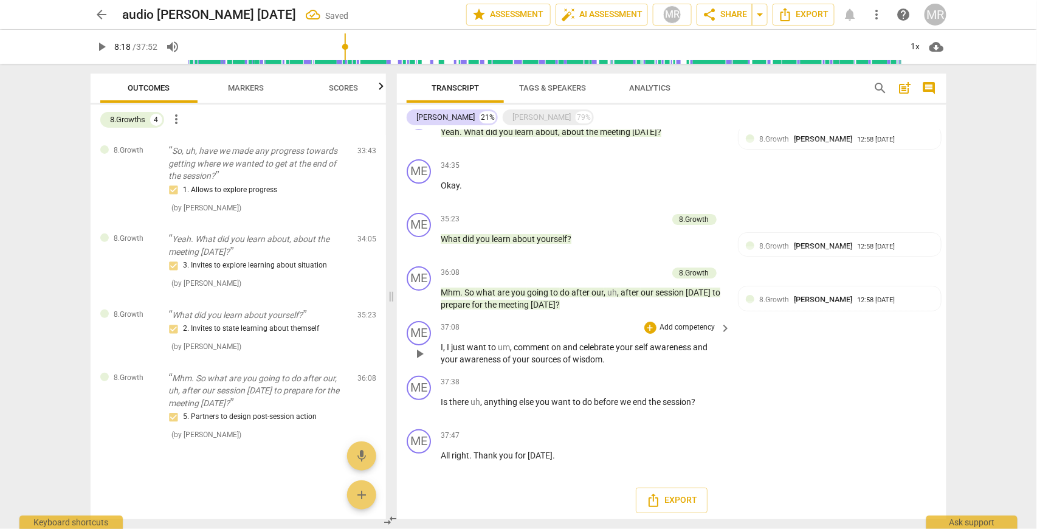
scroll to position [3086, 0]
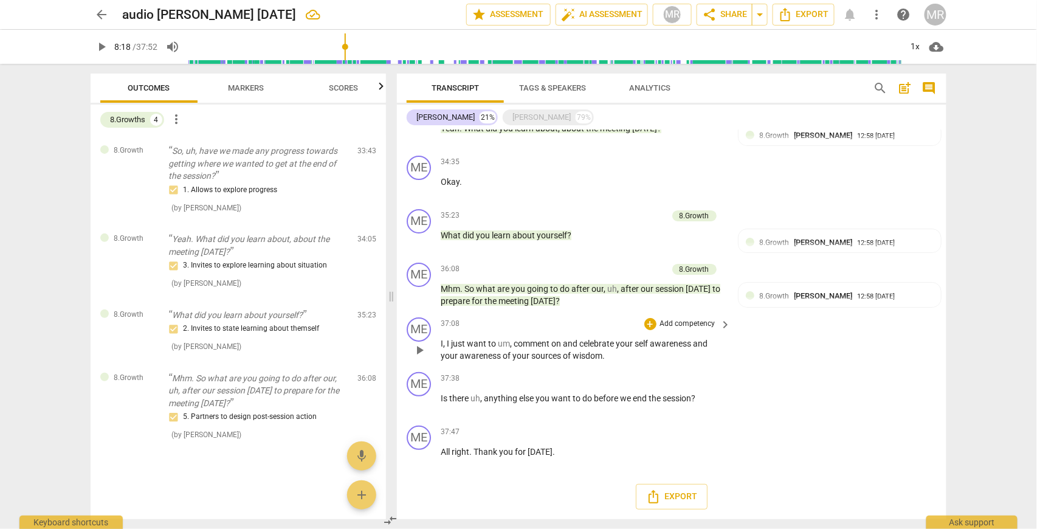
click at [700, 327] on p "Add competency" at bounding box center [688, 323] width 58 height 11
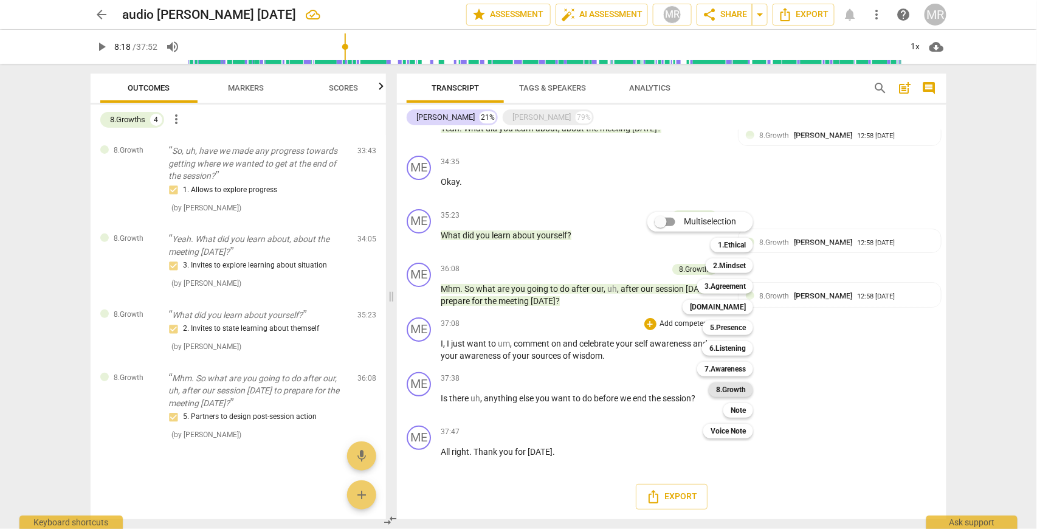
click at [736, 389] on b "8.Growth" at bounding box center [731, 389] width 30 height 15
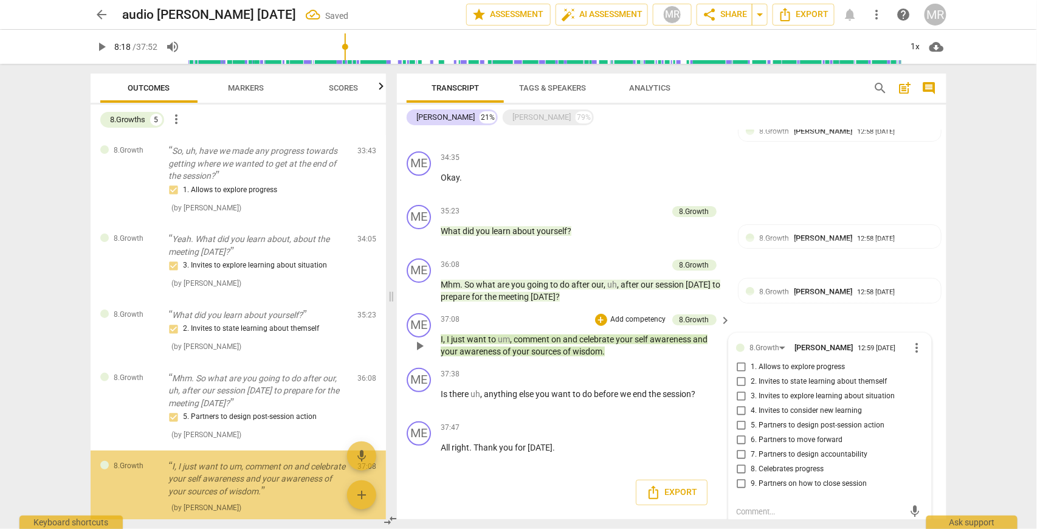
scroll to position [64, 0]
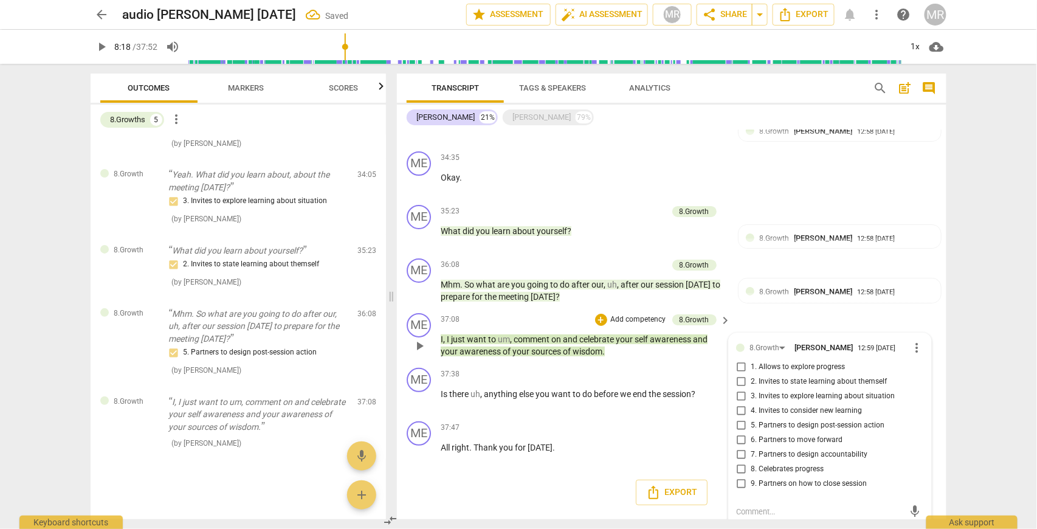
click at [737, 473] on input "8. Celebrates progress" at bounding box center [740, 469] width 19 height 15
checkbox input "true"
click at [693, 399] on span "?" at bounding box center [693, 394] width 4 height 10
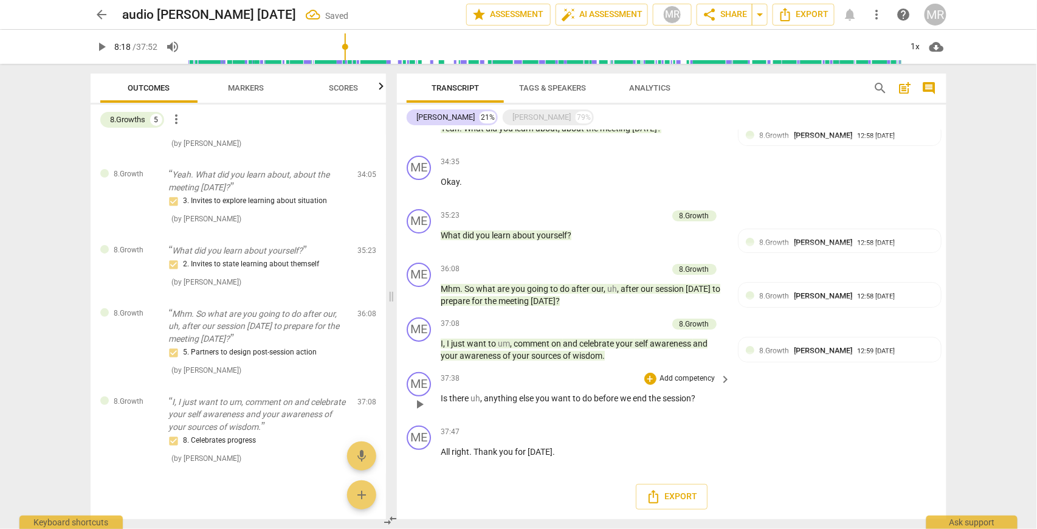
click at [695, 378] on p "Add competency" at bounding box center [688, 378] width 58 height 11
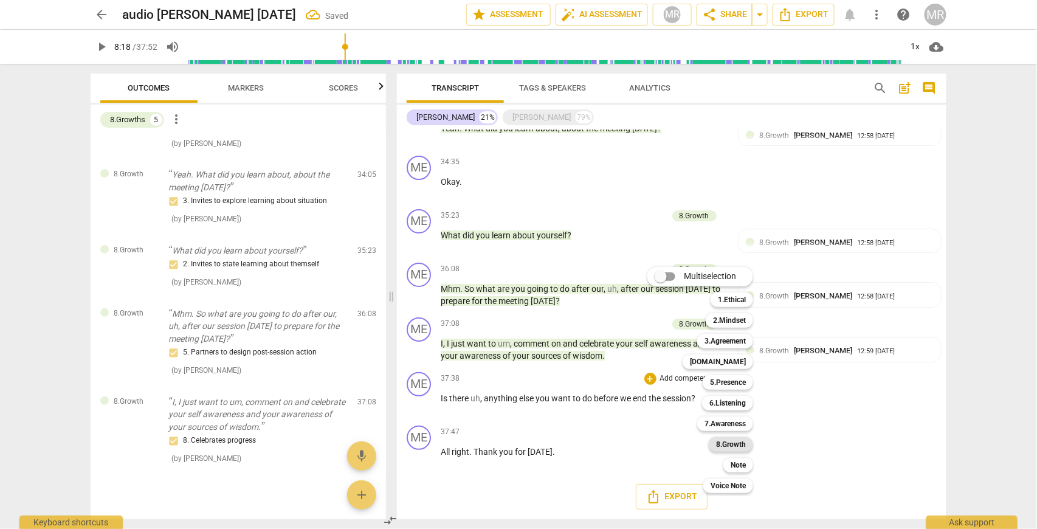
click at [734, 445] on b "8.Growth" at bounding box center [731, 444] width 30 height 15
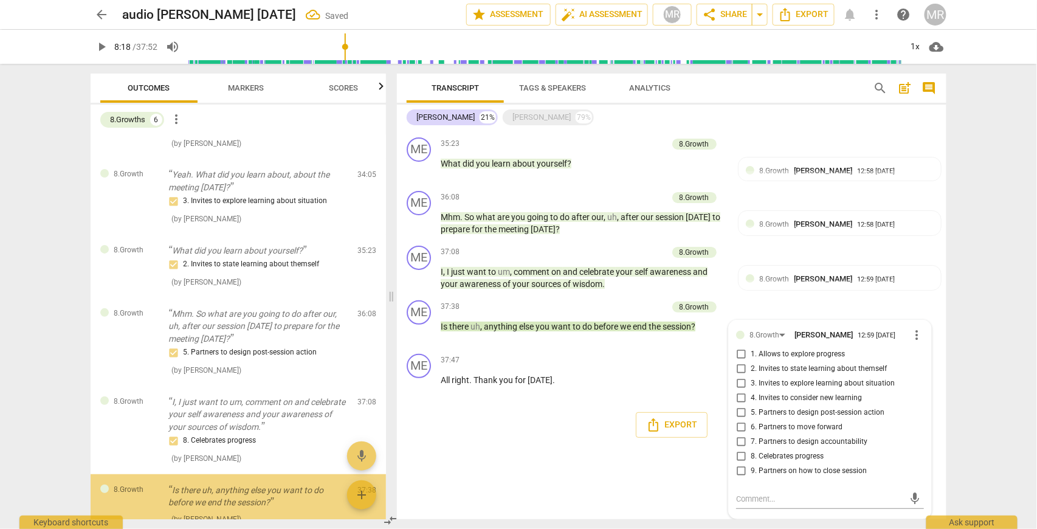
scroll to position [140, 0]
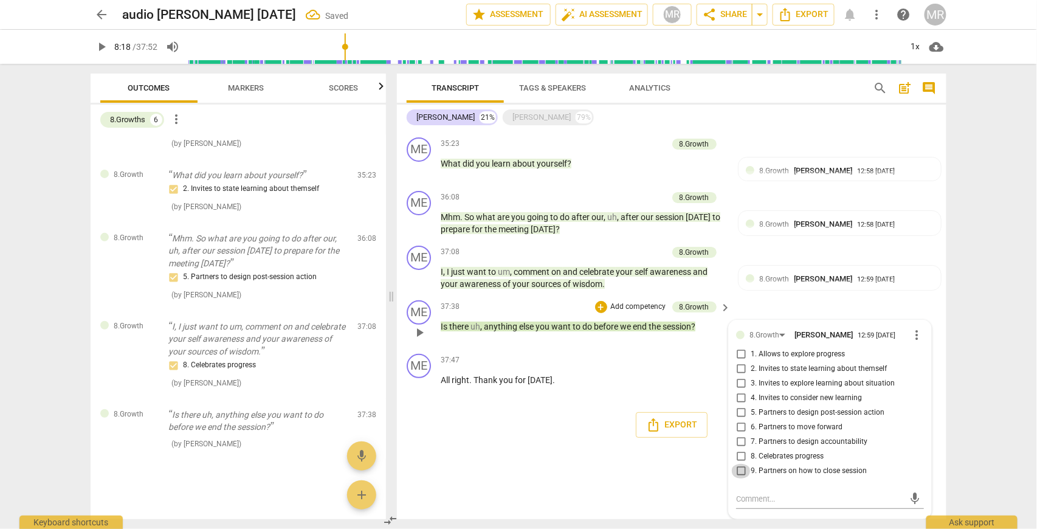
click at [738, 472] on input "9. Partners on how to close session" at bounding box center [740, 471] width 19 height 15
checkbox input "true"
click at [614, 389] on div "37:47 + Add competency keyboard_arrow_right All right . Thank you for [DATE] ." at bounding box center [587, 376] width 292 height 44
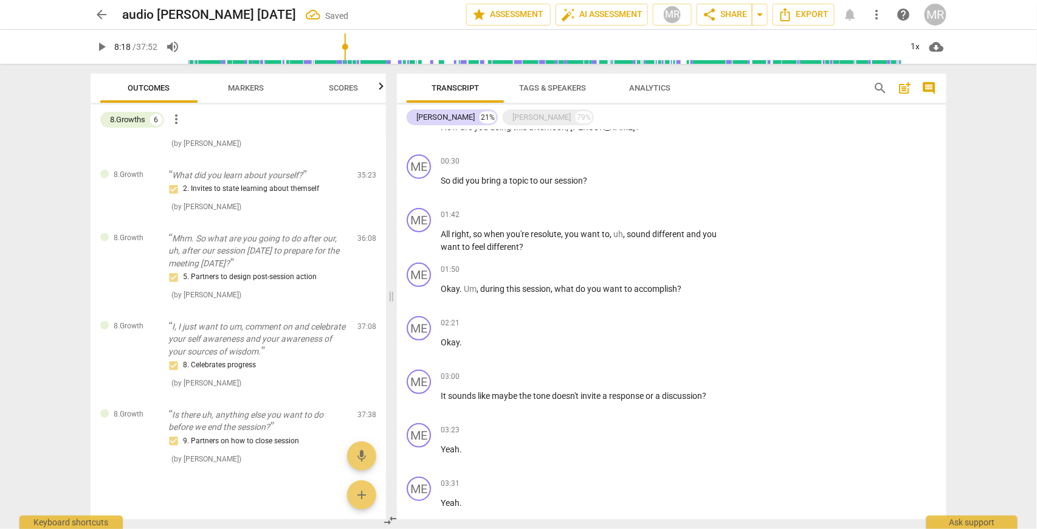
scroll to position [0, 0]
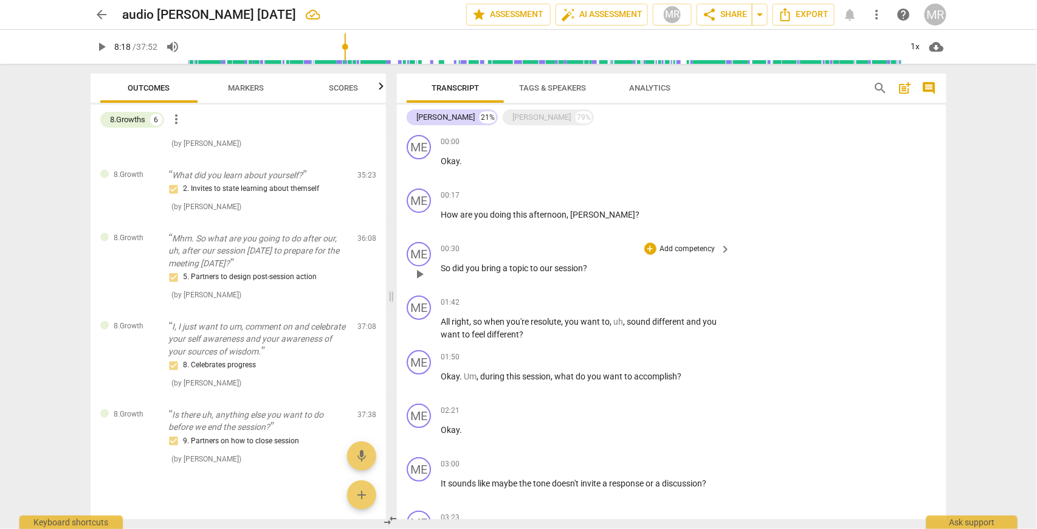
click at [720, 250] on span "keyboard_arrow_right" at bounding box center [725, 249] width 15 height 15
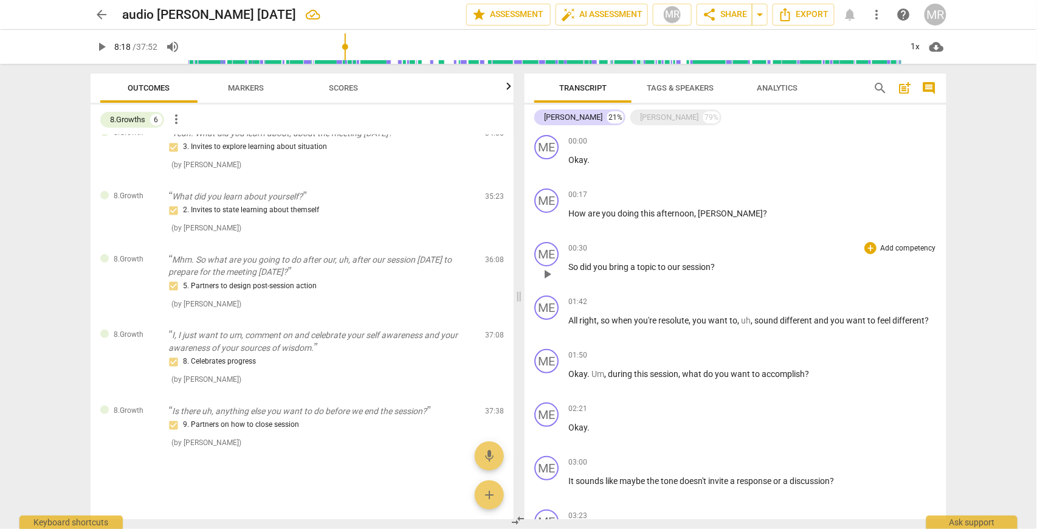
scroll to position [92, 0]
click at [873, 250] on div "+ Add competency" at bounding box center [900, 248] width 72 height 12
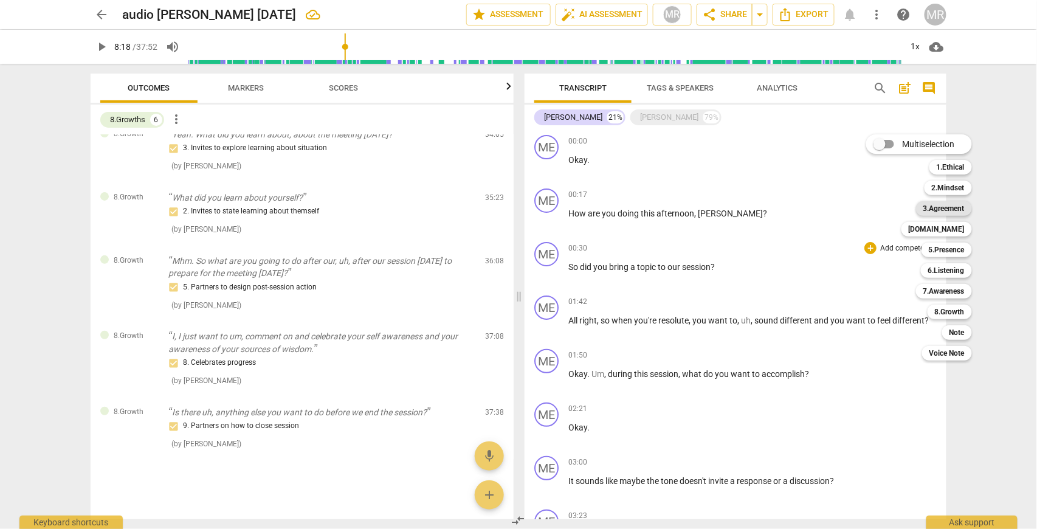
click at [960, 210] on b "3.Agreement" at bounding box center [943, 208] width 41 height 15
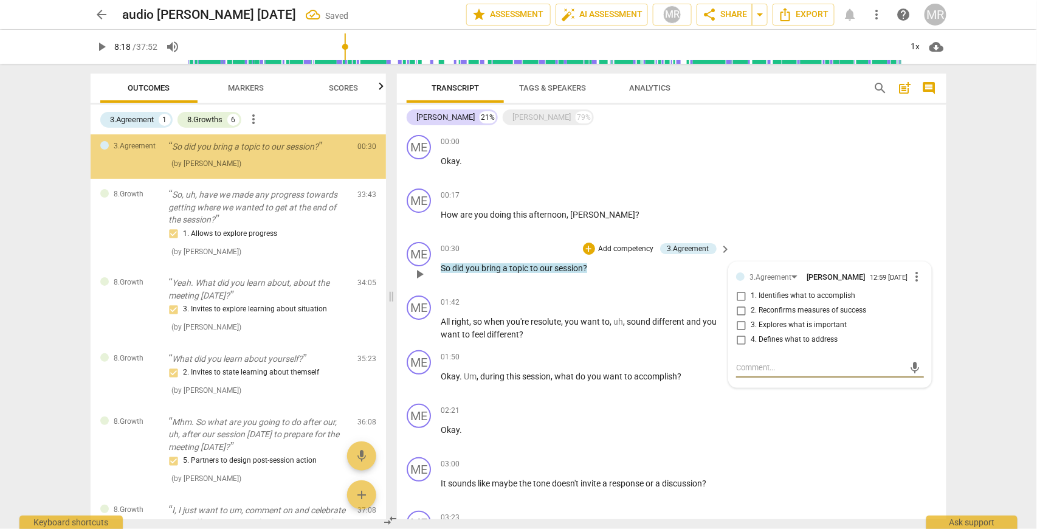
scroll to position [0, 0]
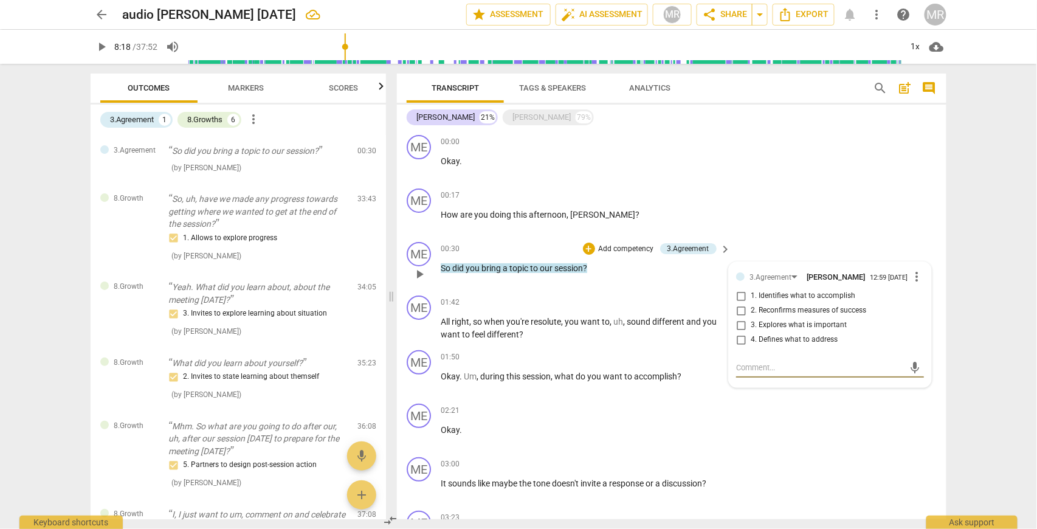
click at [740, 343] on input "4. Defines what to address" at bounding box center [740, 339] width 19 height 15
checkbox input "true"
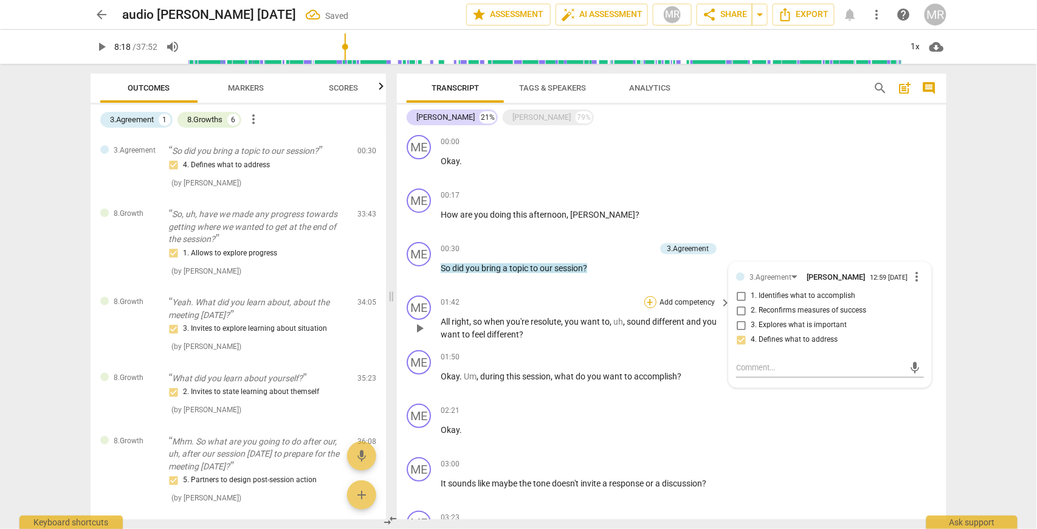
click at [650, 304] on div "+" at bounding box center [650, 302] width 12 height 12
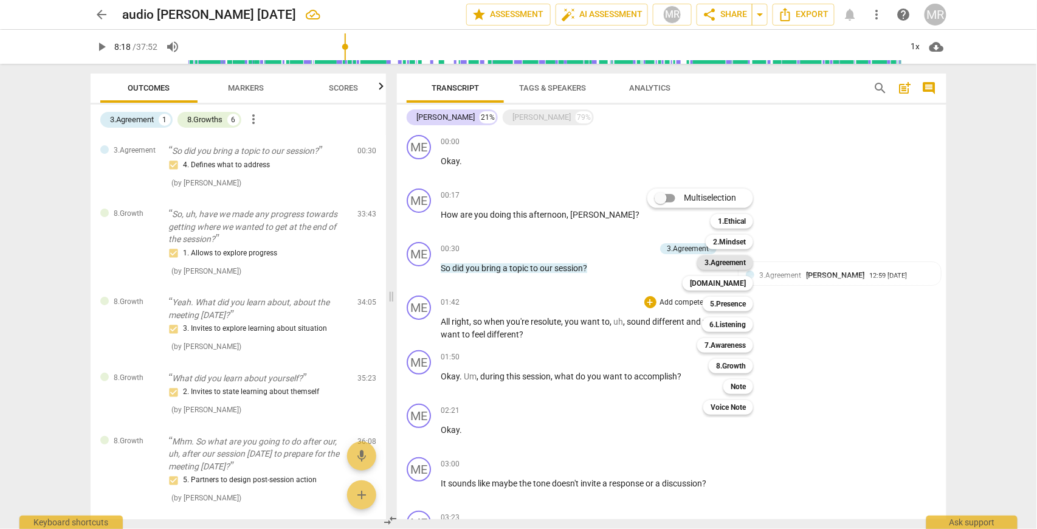
click at [732, 264] on b "3.Agreement" at bounding box center [724, 262] width 41 height 15
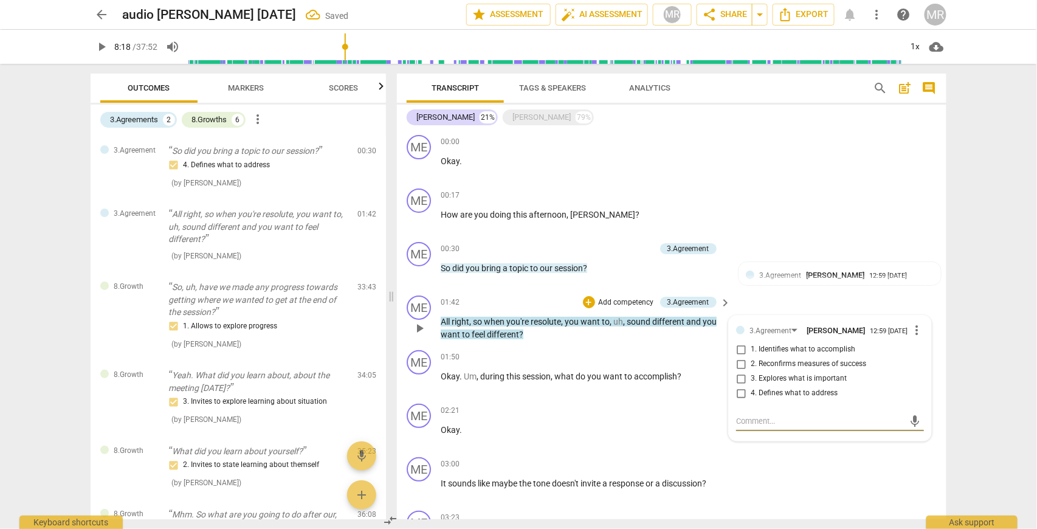
click at [737, 354] on input "1. Identifies what to accomplish" at bounding box center [740, 349] width 19 height 15
checkbox input "true"
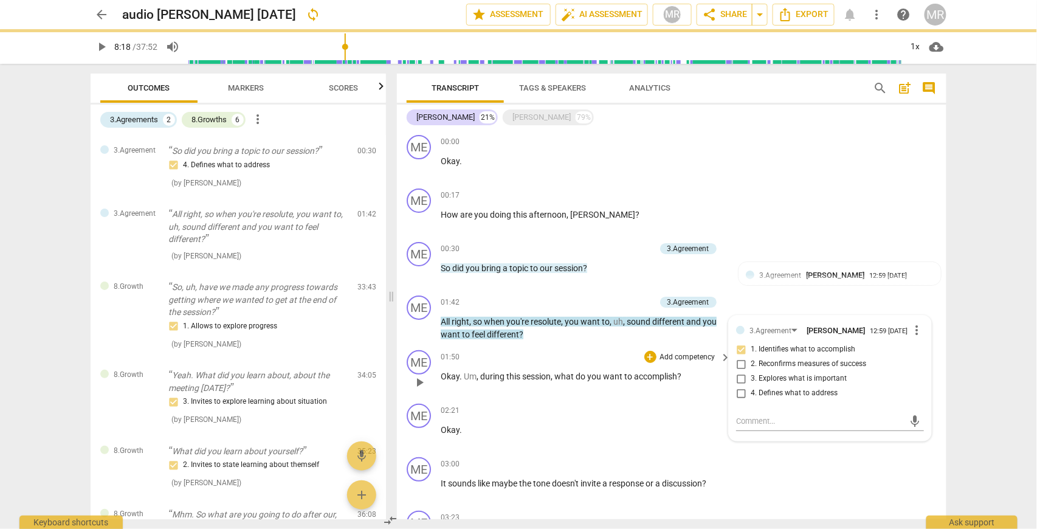
click at [706, 362] on div "+ Add competency" at bounding box center [680, 357] width 72 height 12
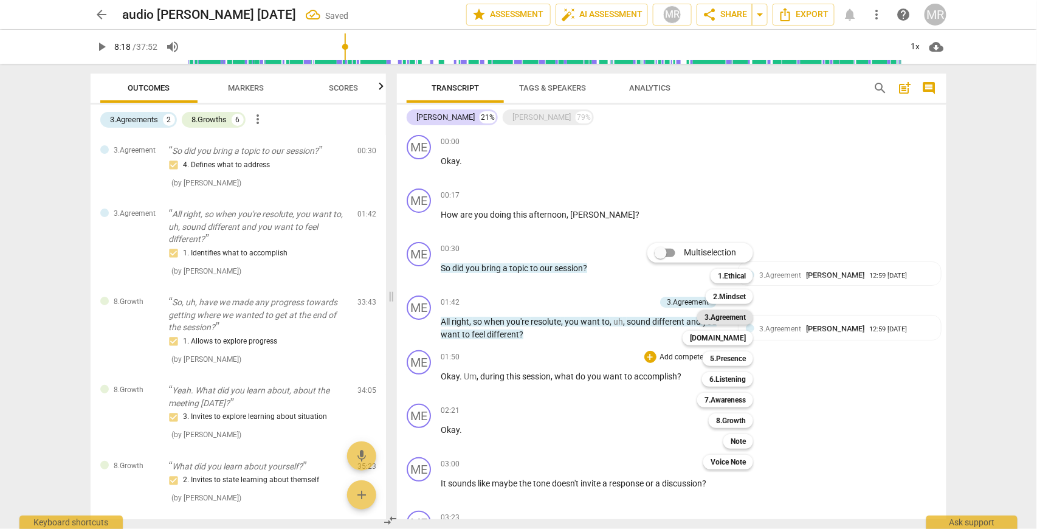
click at [729, 317] on b "3.Agreement" at bounding box center [724, 317] width 41 height 15
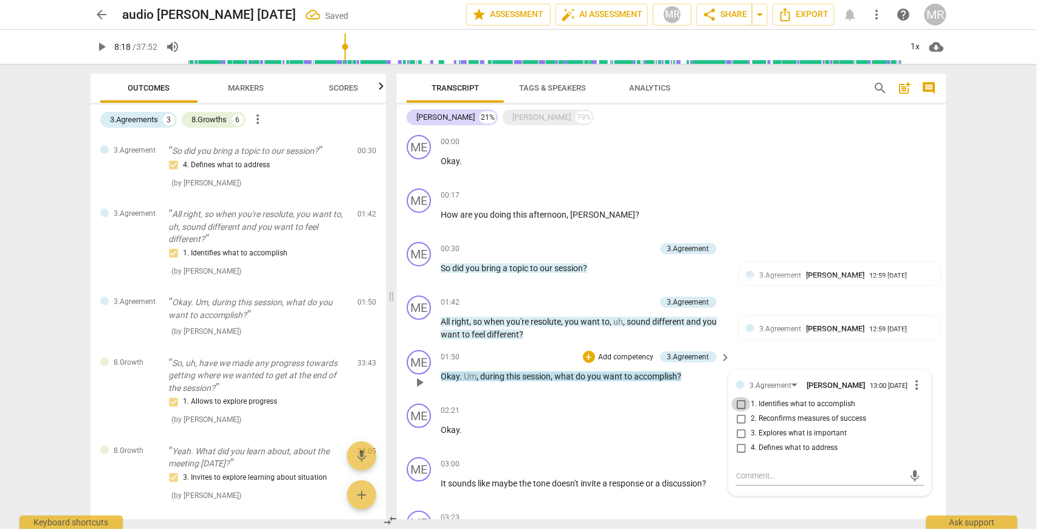
click at [740, 408] on input "1. Identifies what to accomplish" at bounding box center [740, 404] width 19 height 15
checkbox input "true"
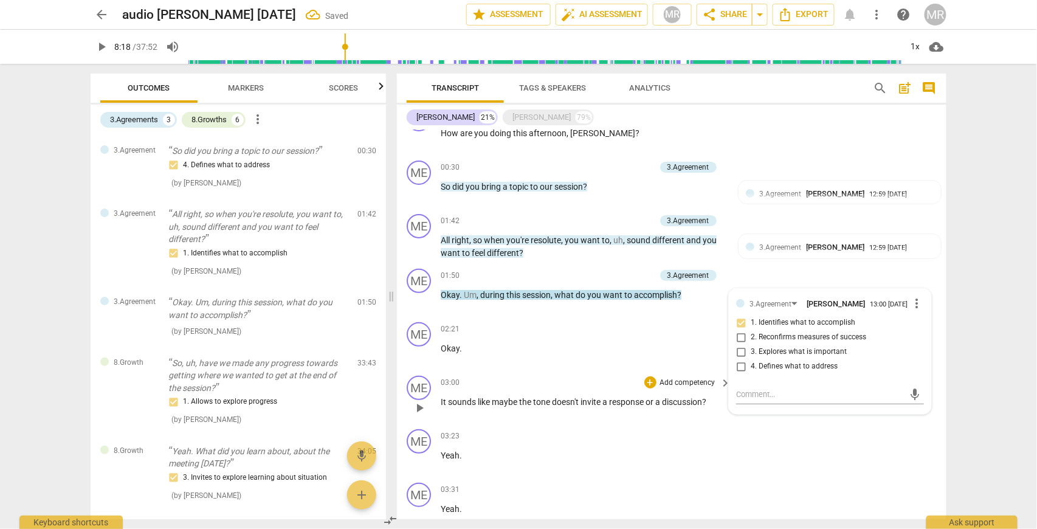
scroll to position [122, 0]
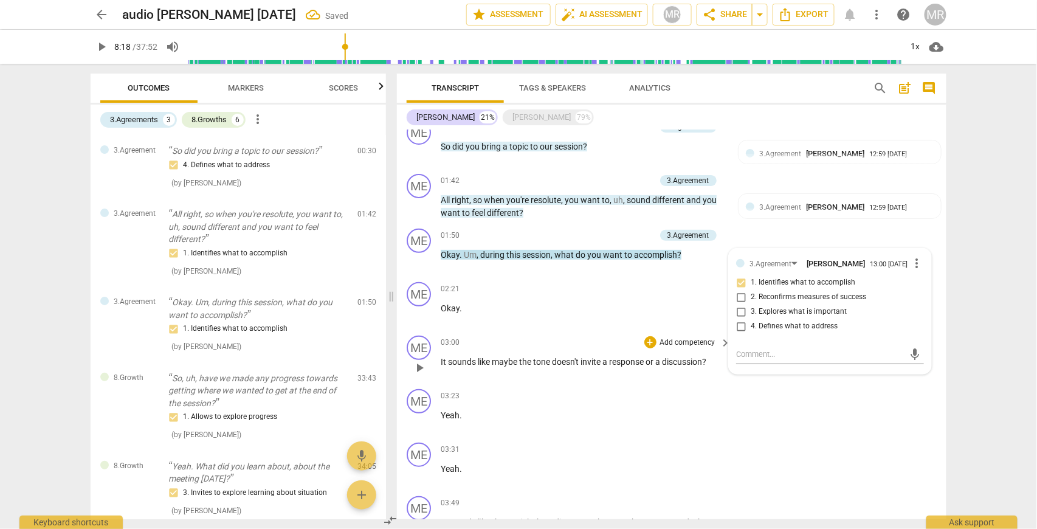
click at [700, 343] on p "Add competency" at bounding box center [688, 342] width 58 height 11
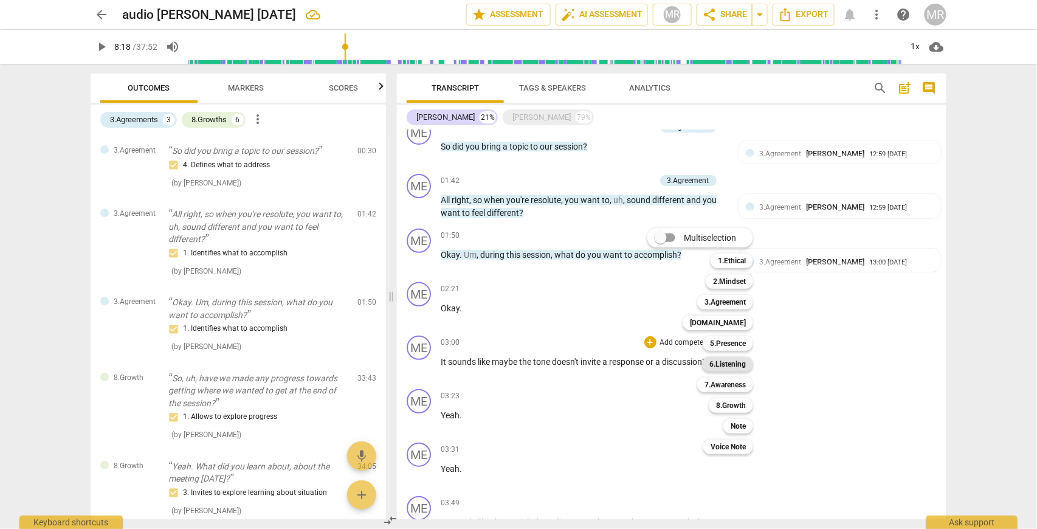
click at [735, 364] on b "6.Listening" at bounding box center [727, 364] width 36 height 15
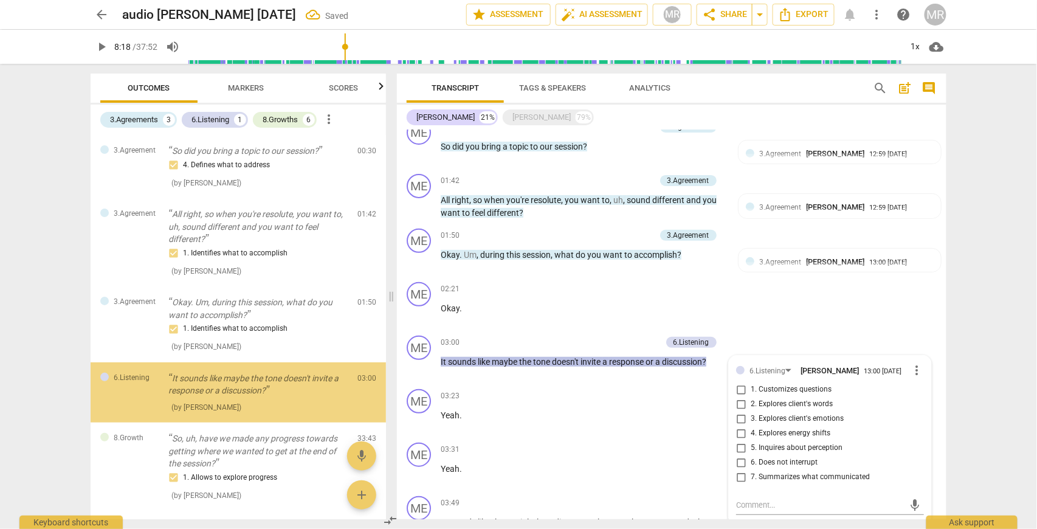
scroll to position [65, 0]
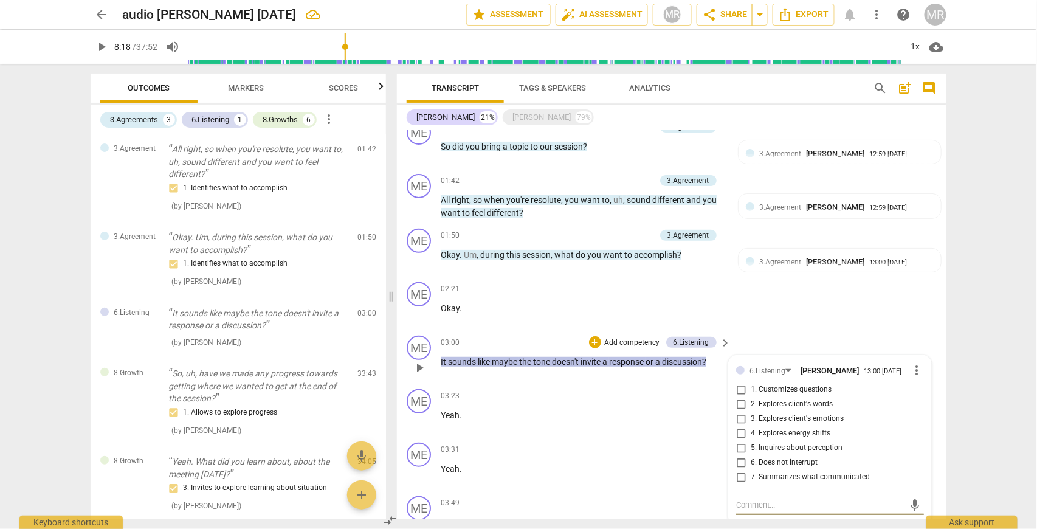
click at [740, 451] on input "5. Inquires about perception" at bounding box center [740, 448] width 19 height 15
checkbox input "true"
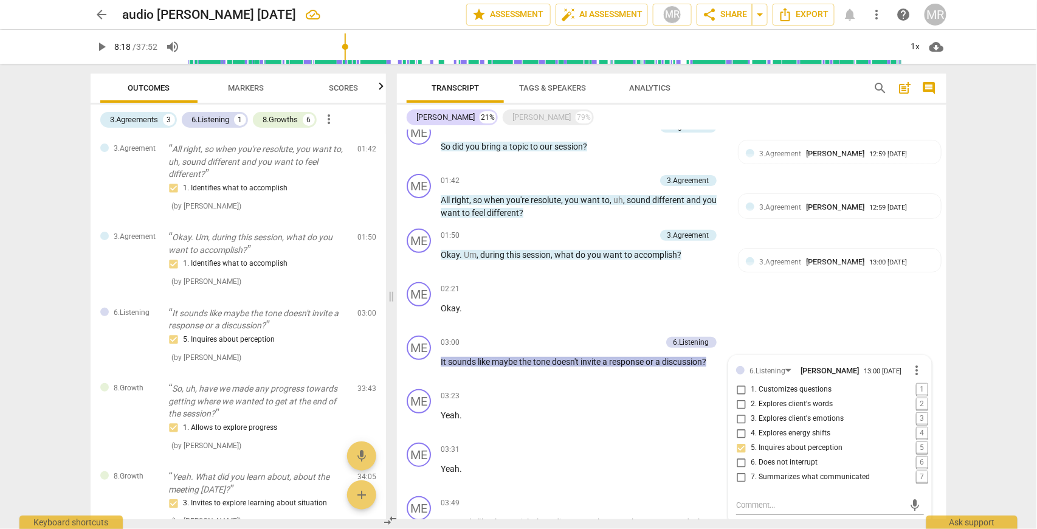
type input "498"
